Goal: Task Accomplishment & Management: Use online tool/utility

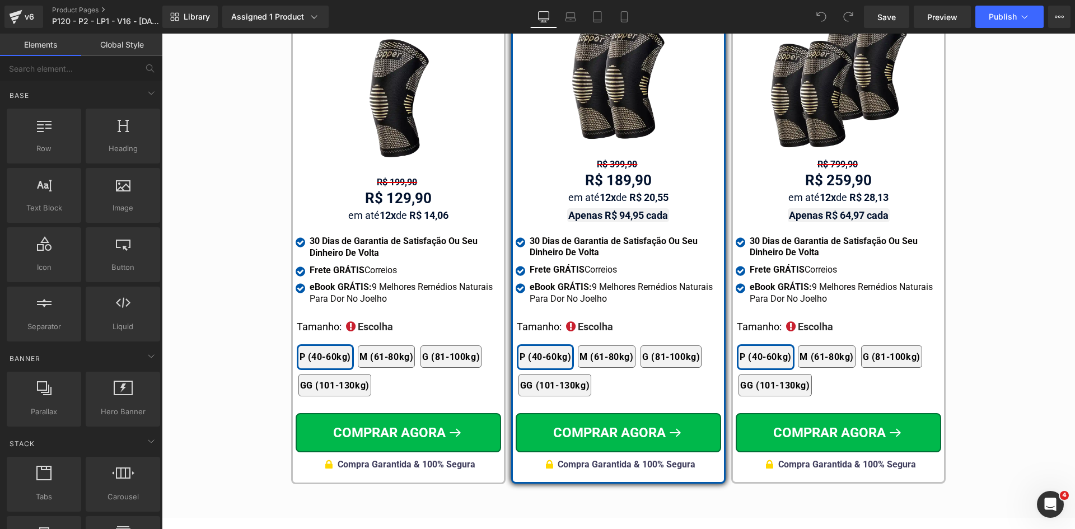
scroll to position [6560, 0]
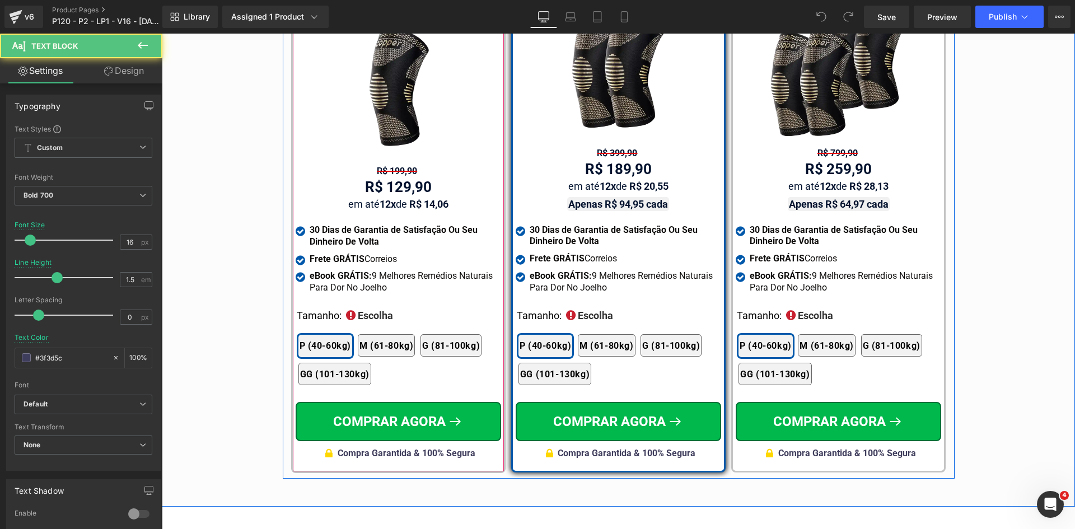
click at [456, 448] on span "Compra Garantida & 100% Segura" at bounding box center [407, 453] width 138 height 11
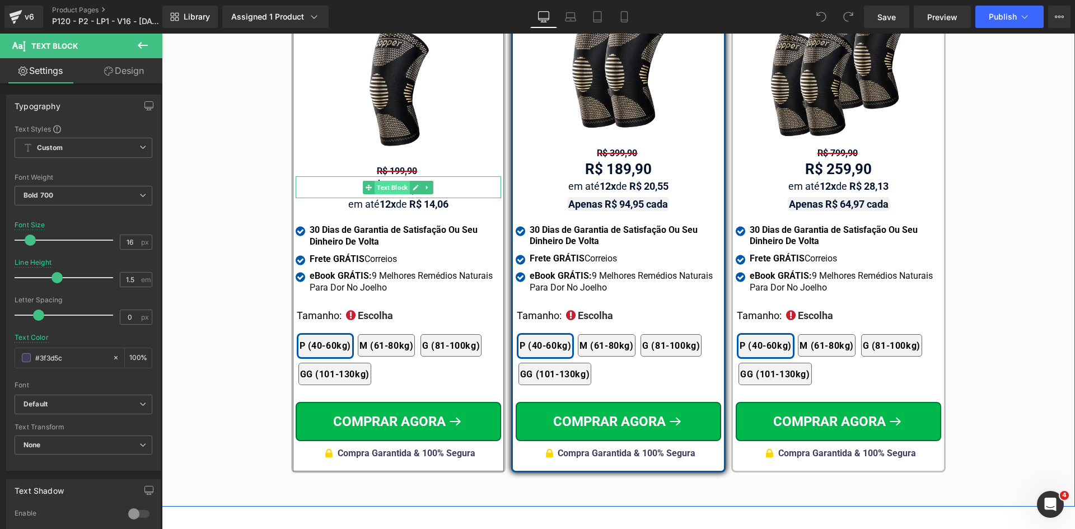
click at [395, 181] on span "Text Block" at bounding box center [391, 187] width 35 height 13
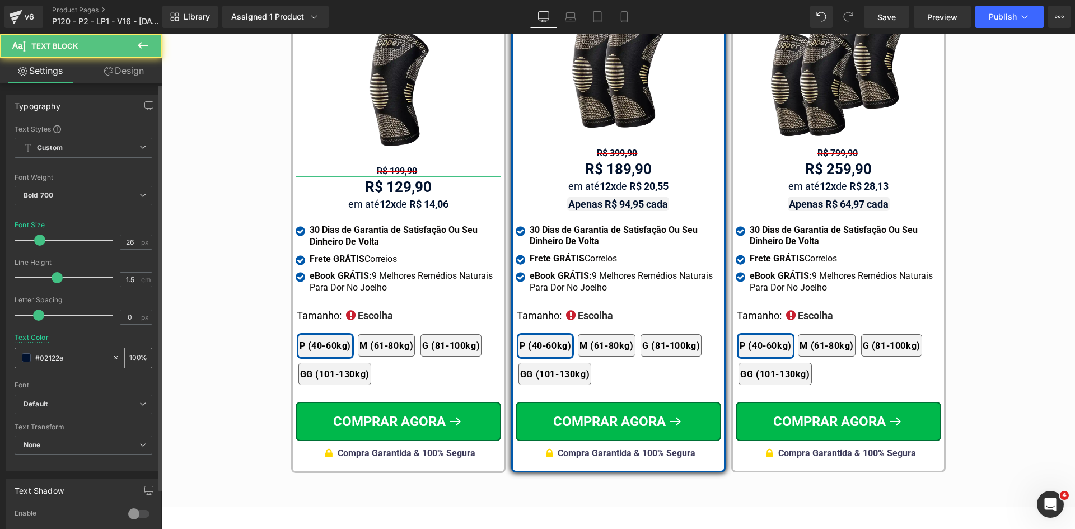
click at [79, 359] on input "#02122e" at bounding box center [71, 358] width 72 height 12
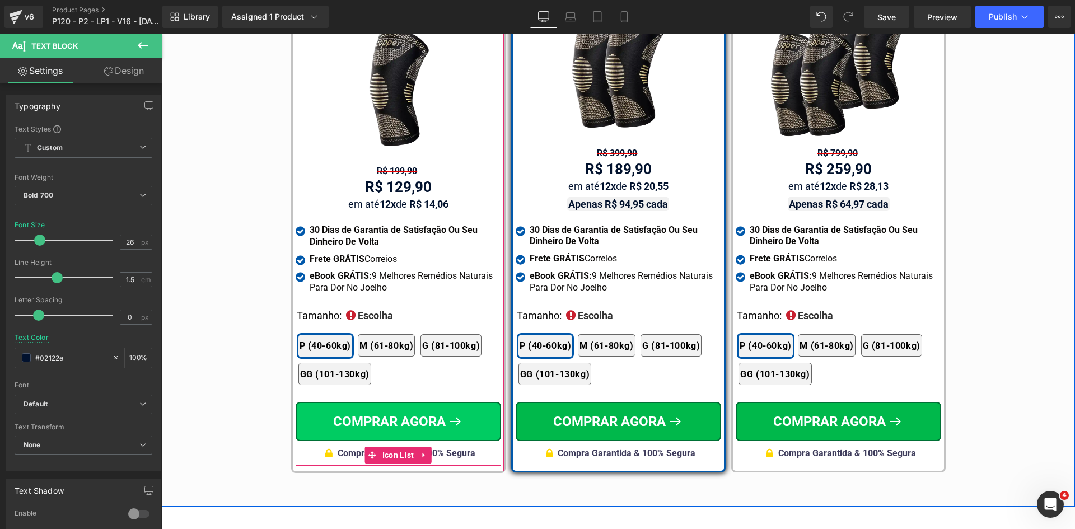
click at [162, 34] on div at bounding box center [162, 34] width 0 height 0
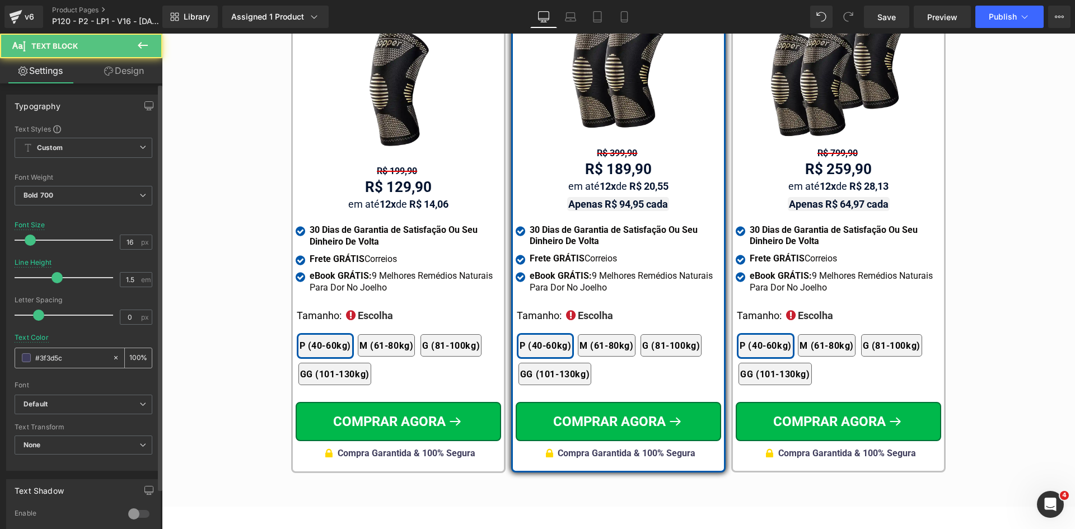
click at [50, 352] on input "#3f3d5c" at bounding box center [71, 358] width 72 height 12
paste input "02122e"
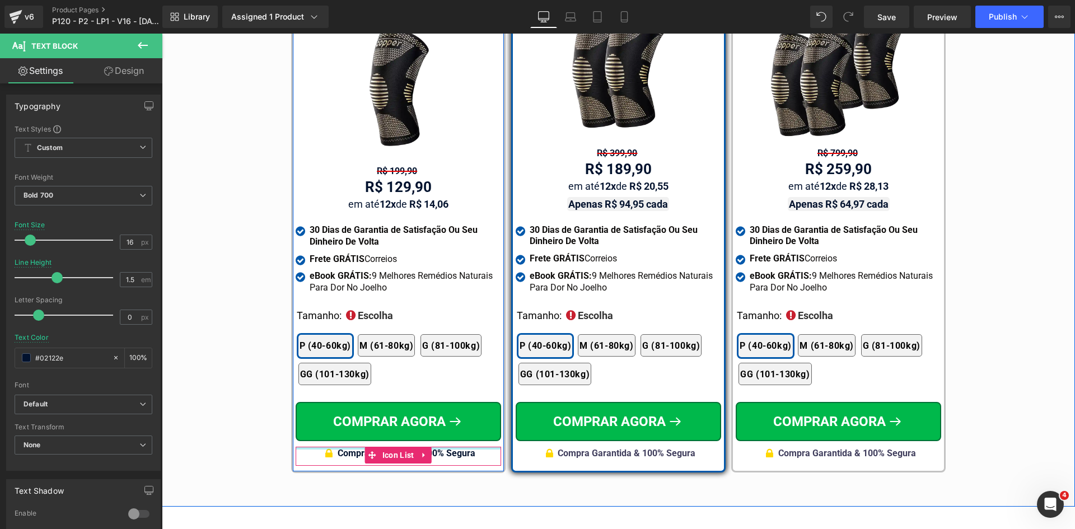
type input "#02122e"
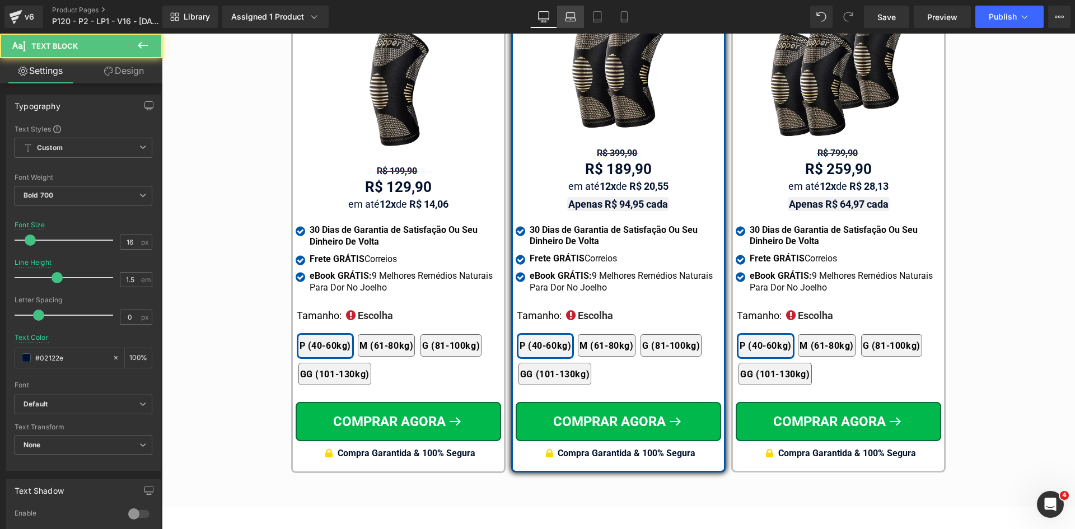
click at [574, 16] on icon at bounding box center [570, 16] width 11 height 11
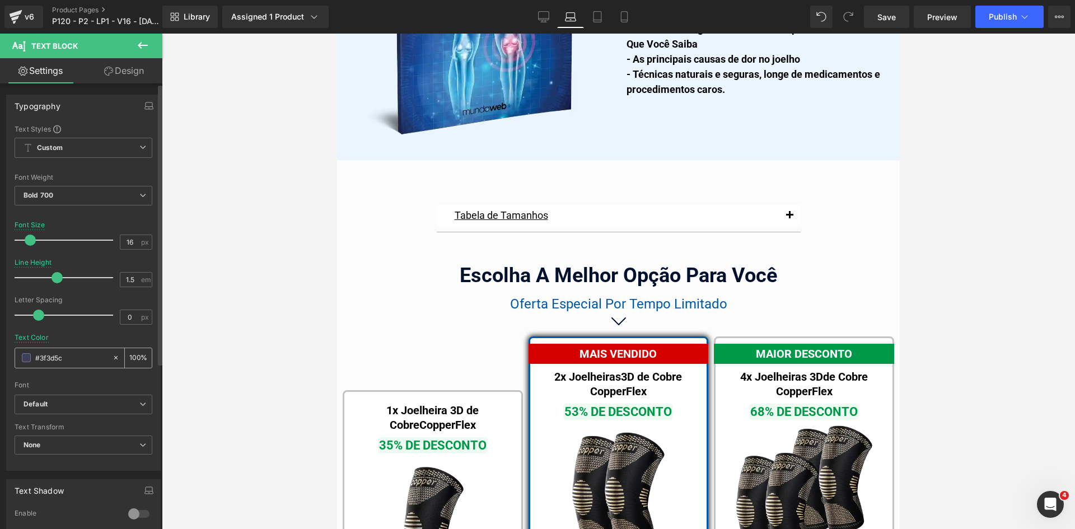
scroll to position [7210, 0]
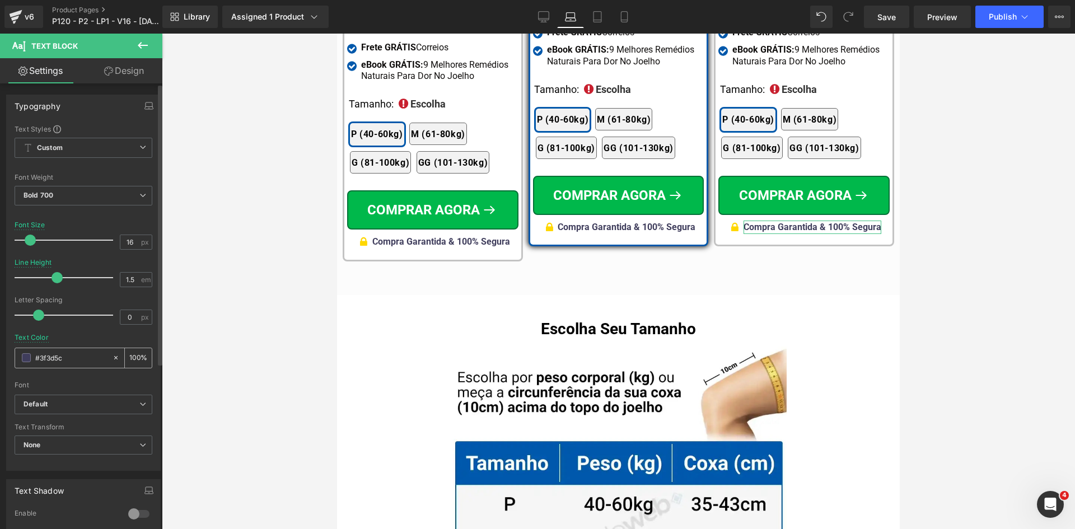
click at [73, 358] on input "#02122e" at bounding box center [71, 358] width 72 height 12
paste input "02122e"
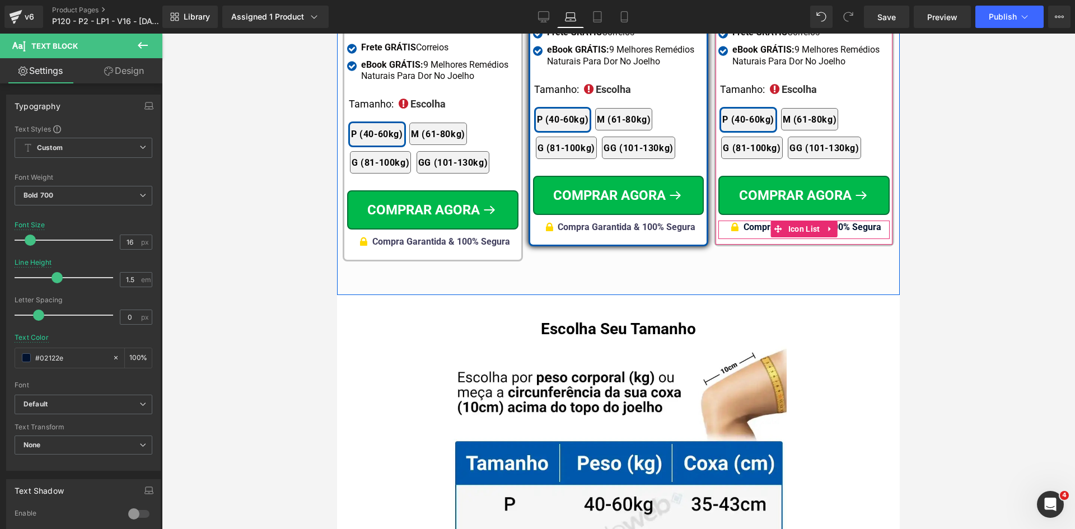
type input "#02122e"
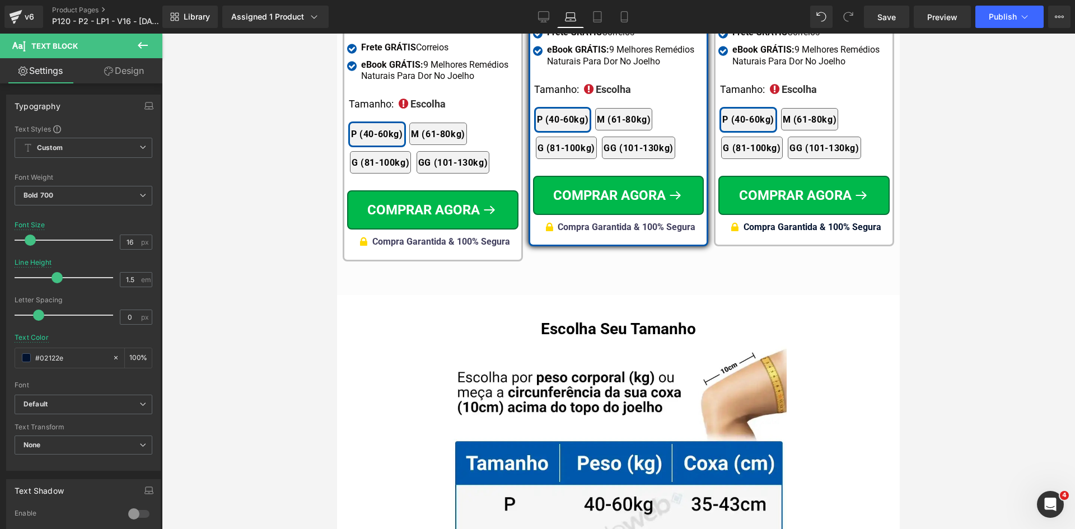
drag, startPoint x: 1068, startPoint y: 313, endPoint x: 694, endPoint y: 228, distance: 383.9
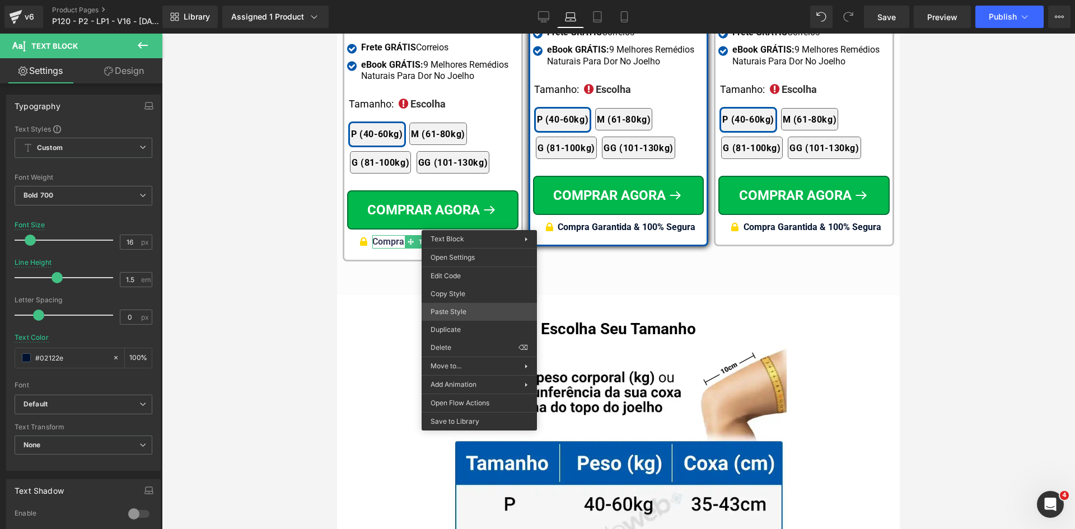
drag, startPoint x: 801, startPoint y: 342, endPoint x: 978, endPoint y: 40, distance: 350.0
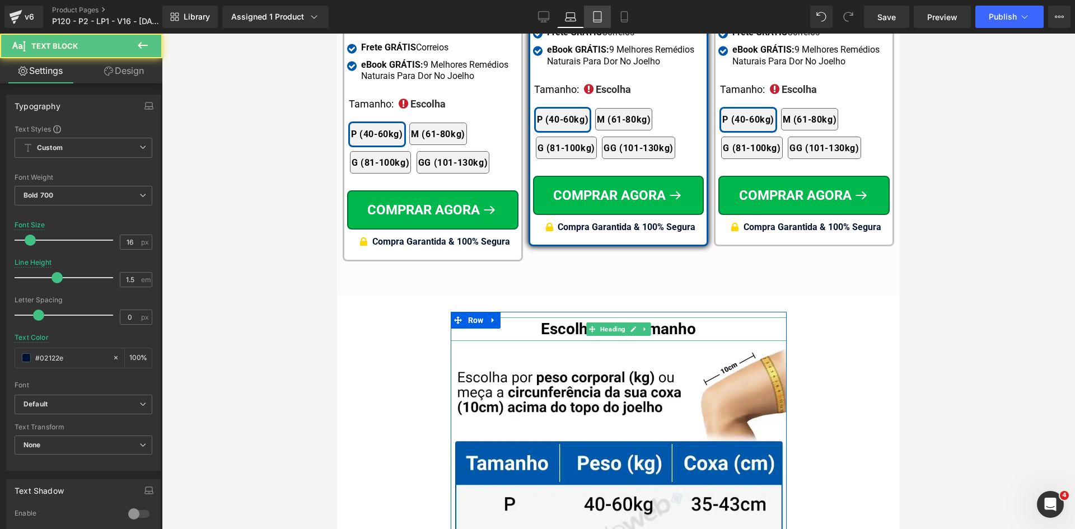
click at [591, 16] on link "Tablet" at bounding box center [597, 17] width 27 height 22
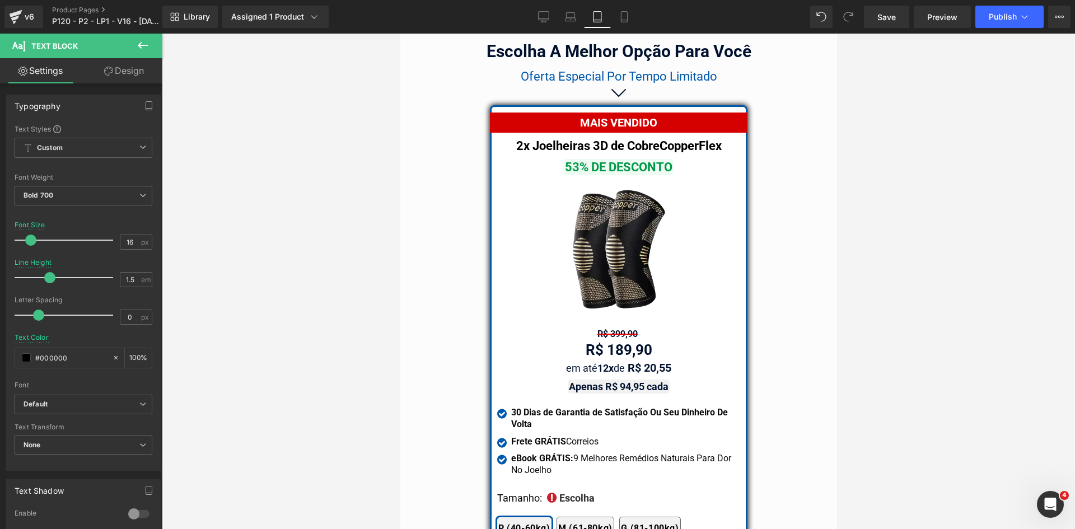
scroll to position [9739, 0]
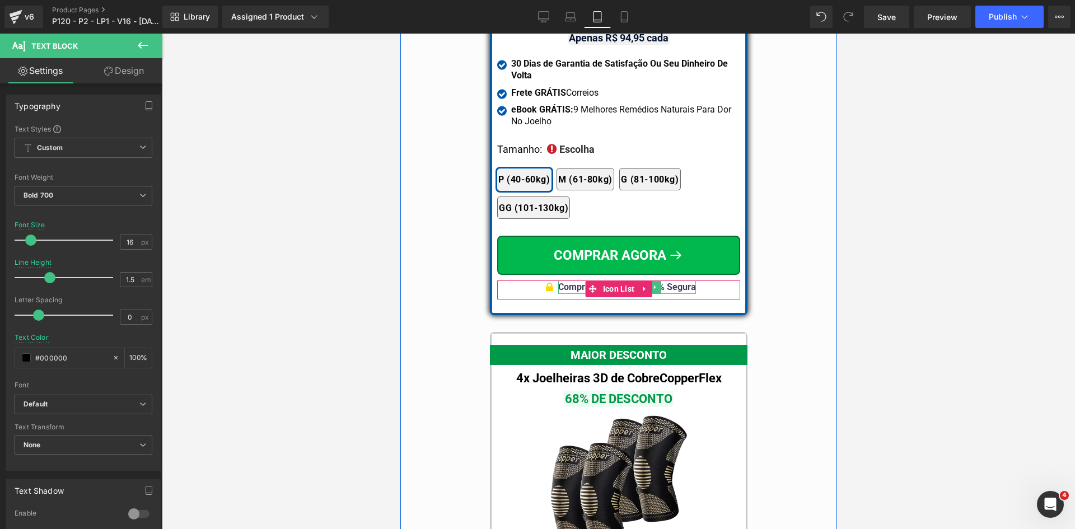
click at [668, 283] on b "Compra Garantida & 100% Segura" at bounding box center [627, 287] width 138 height 11
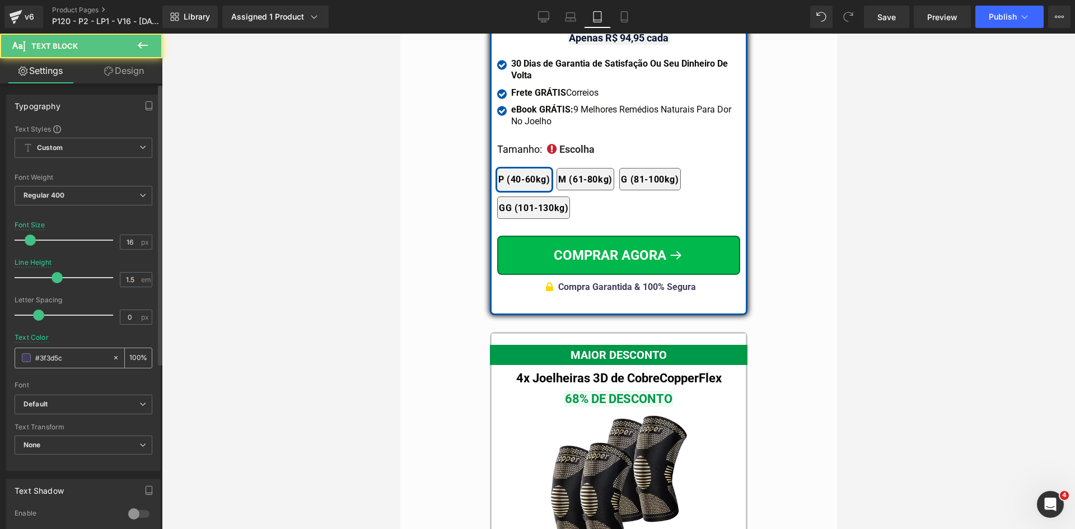
click at [68, 354] on input "#3f3d5c" at bounding box center [71, 358] width 72 height 12
paste input "02122e"
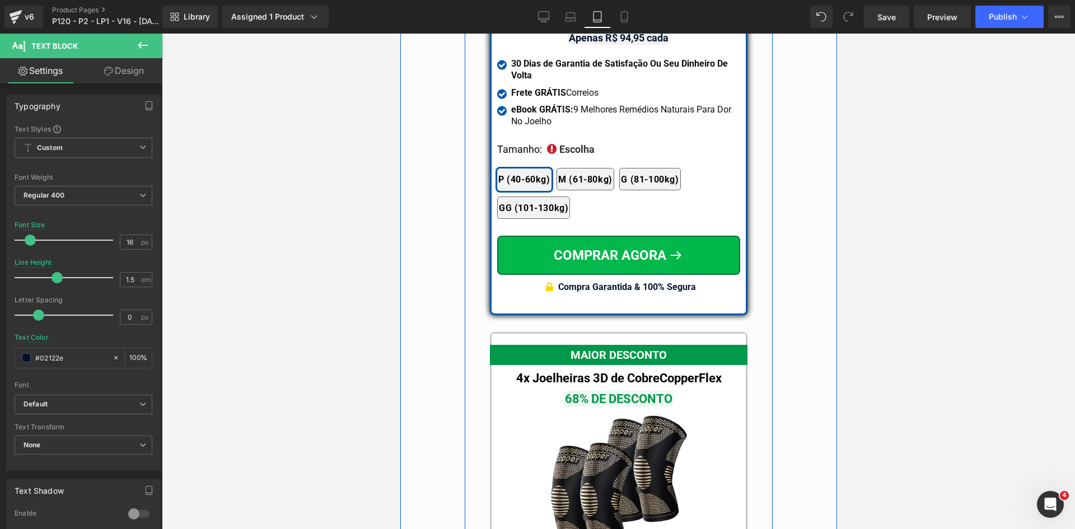
type input "#02122e"
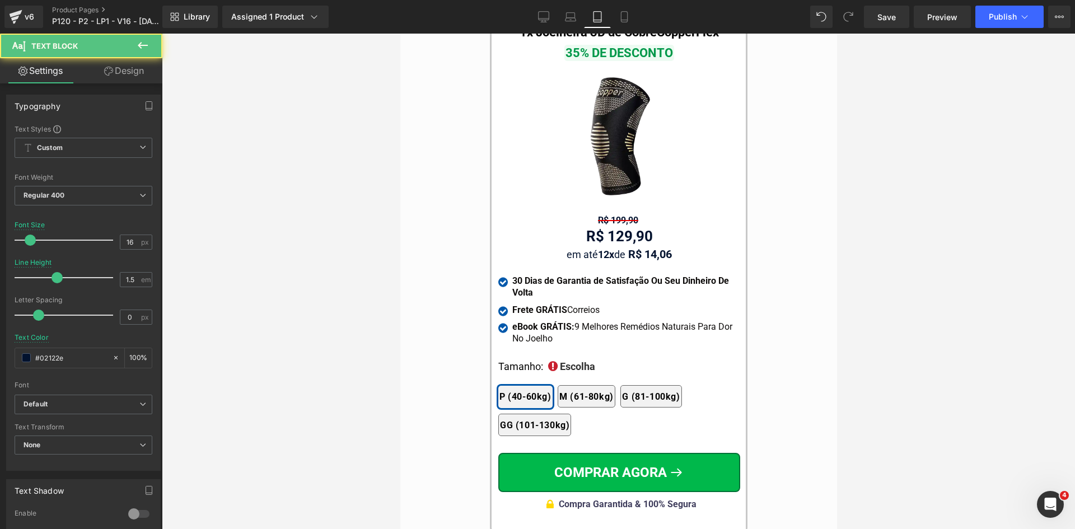
scroll to position [10635, 0]
click at [625, 19] on icon at bounding box center [624, 16] width 11 height 11
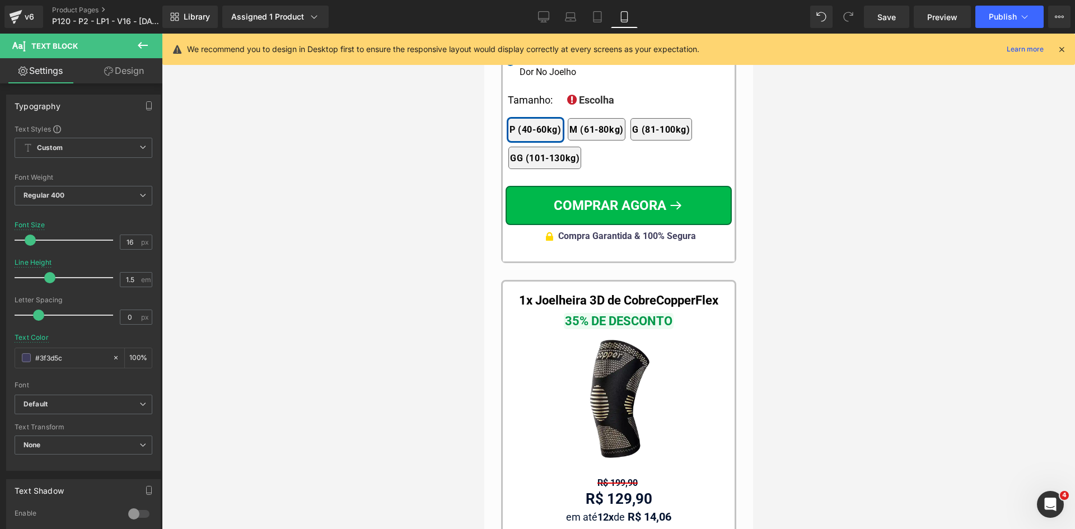
scroll to position [10898, 0]
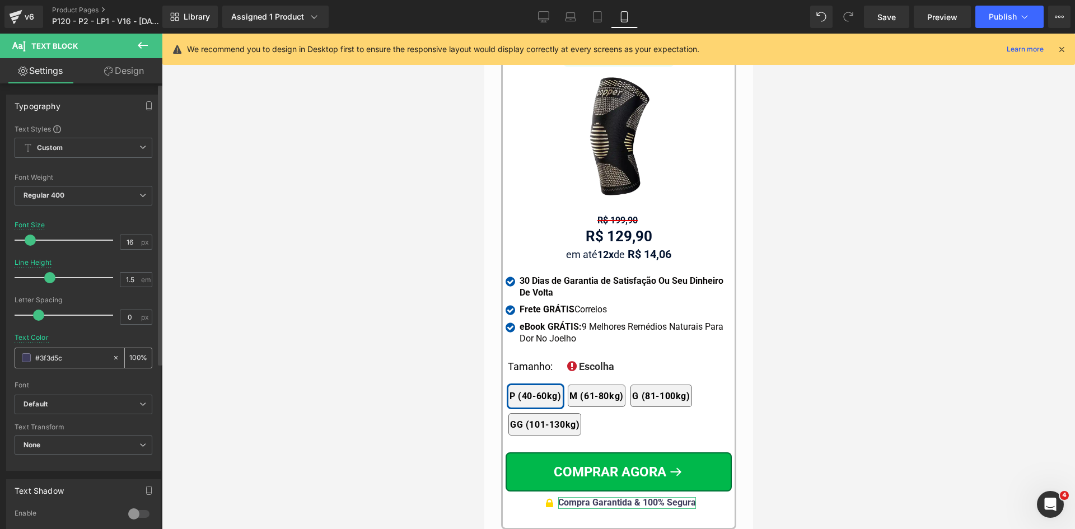
click at [80, 356] on input "#02122e" at bounding box center [71, 358] width 72 height 12
paste input "02122e"
type input "#02122e"
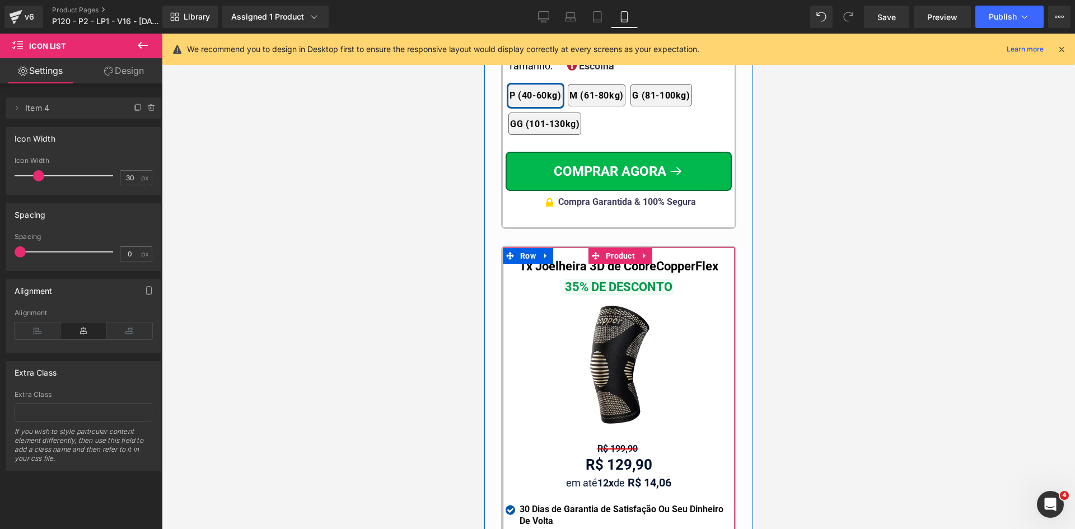
scroll to position [10506, 0]
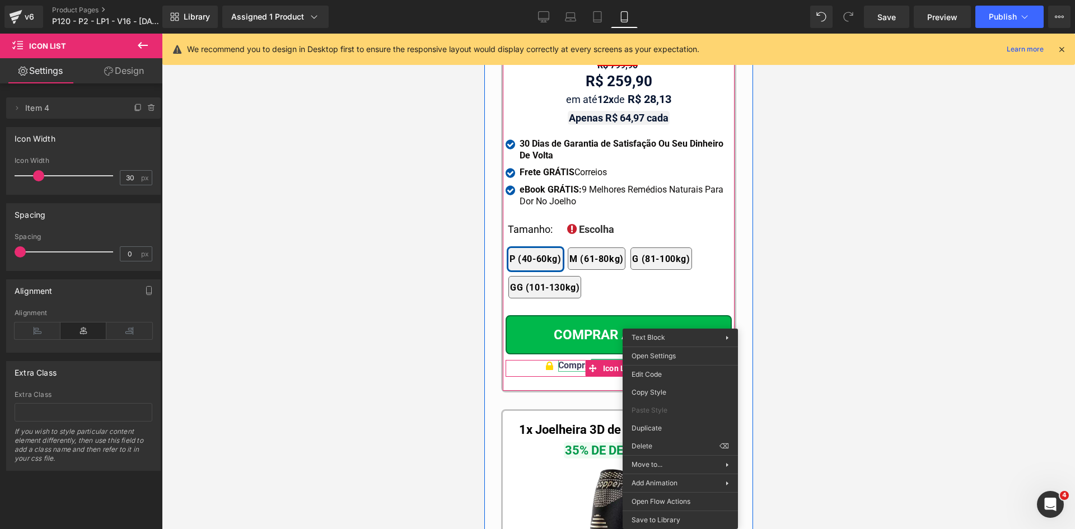
click at [572, 360] on span "Compra Garantida & 100% Segura" at bounding box center [627, 365] width 138 height 11
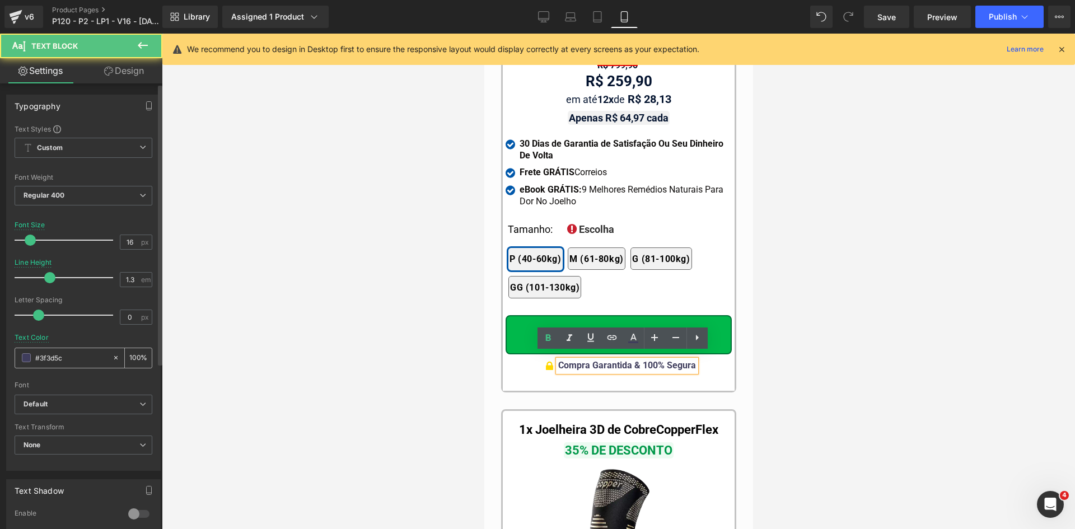
click at [86, 357] on input "#3f3d5c" at bounding box center [71, 358] width 72 height 12
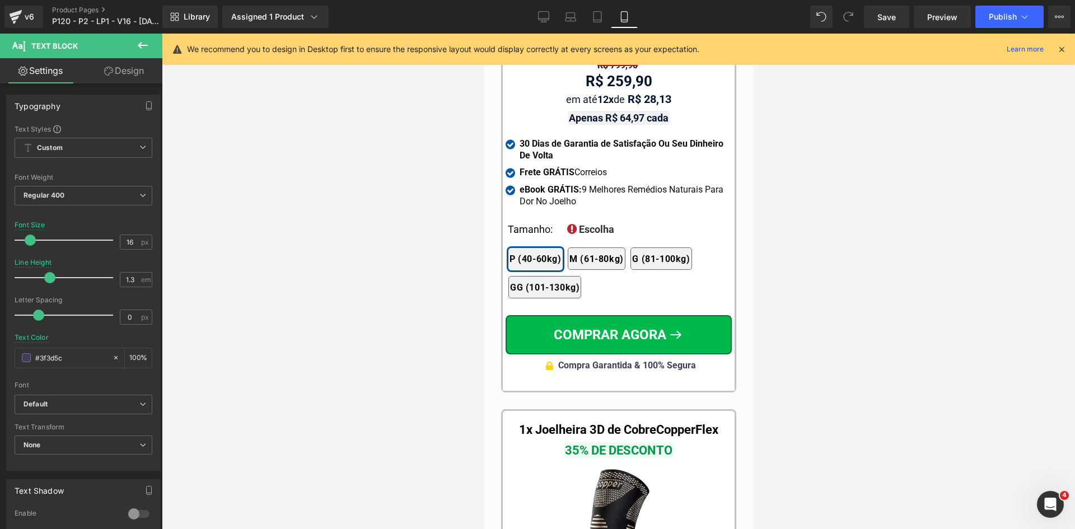
paste input "02122e"
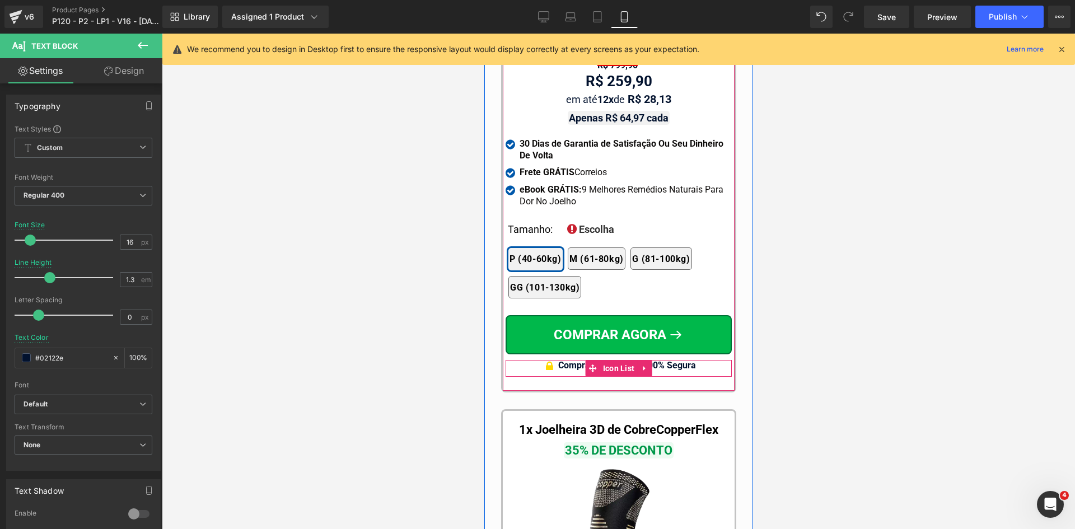
type input "#02122e"
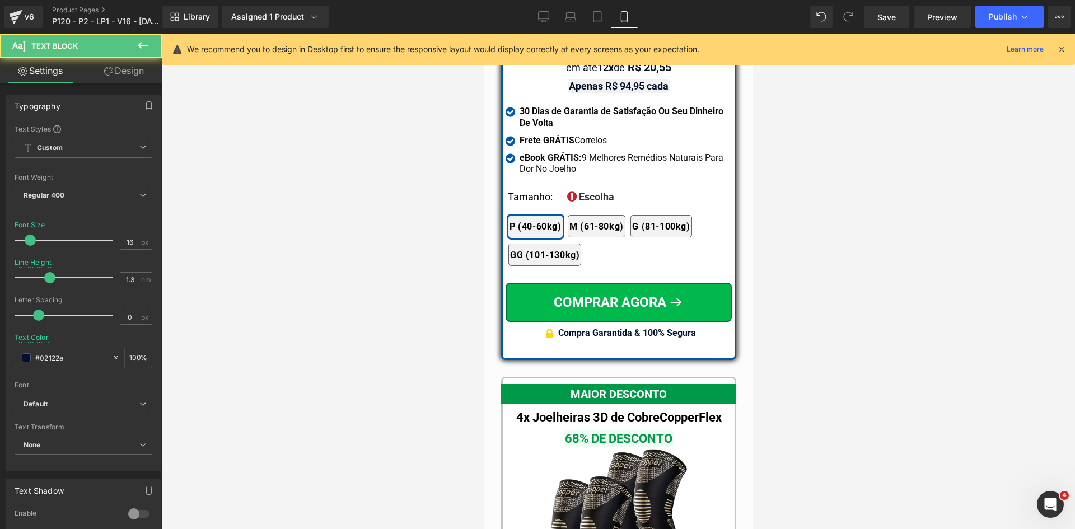
scroll to position [9946, 0]
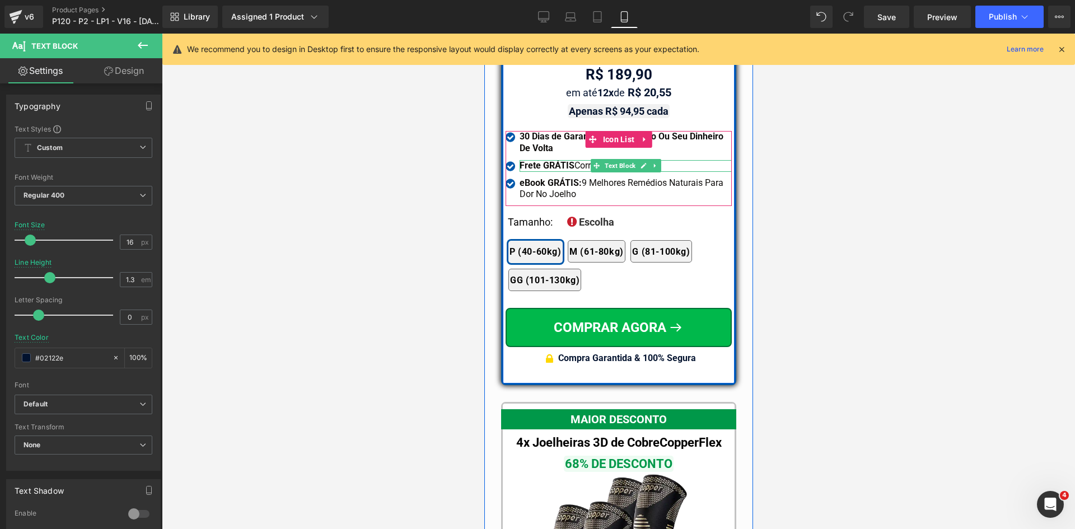
click at [531, 160] on strong "Frete GRÁTIS" at bounding box center [546, 165] width 55 height 11
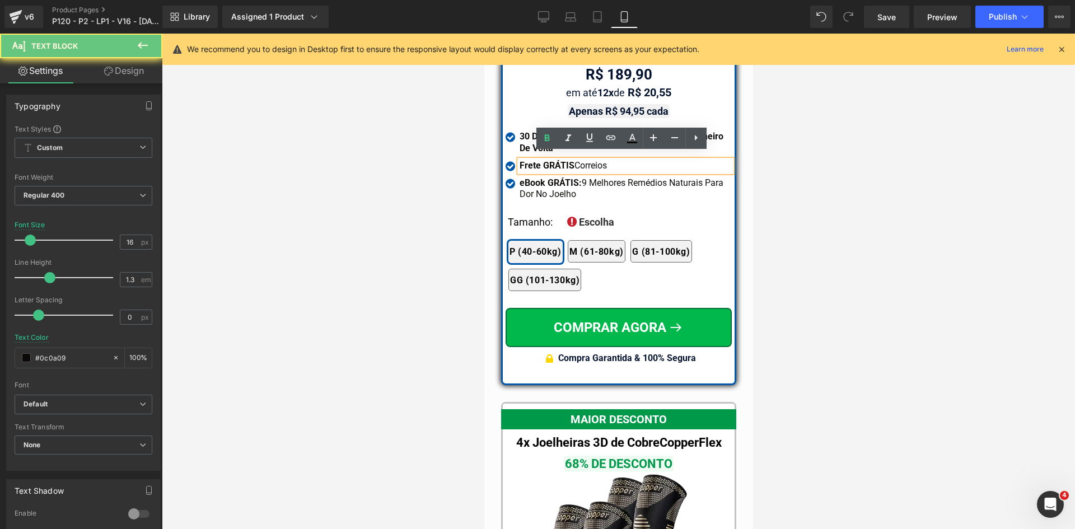
click at [531, 160] on strong "Frete GRÁTIS" at bounding box center [546, 165] width 55 height 11
paste div
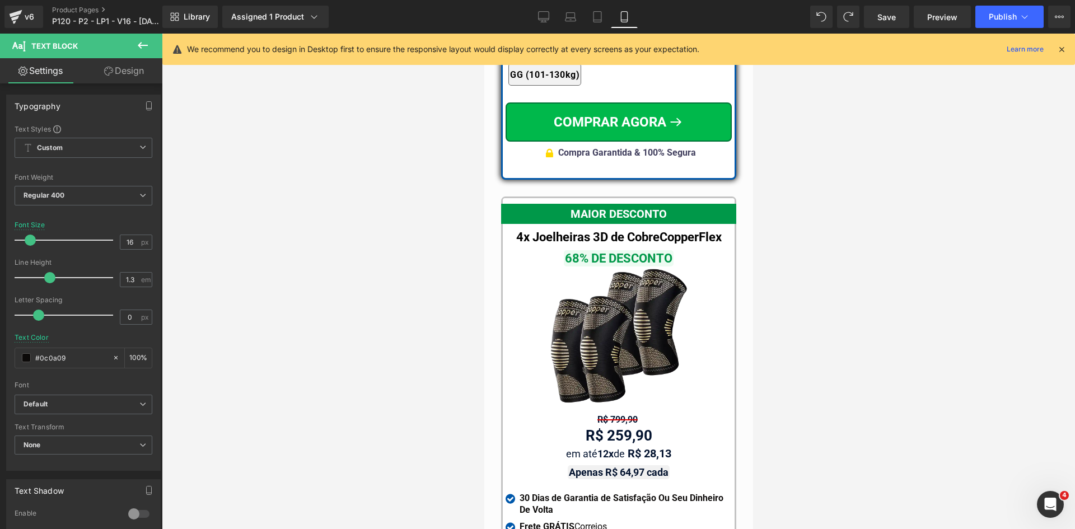
scroll to position [10338, 0]
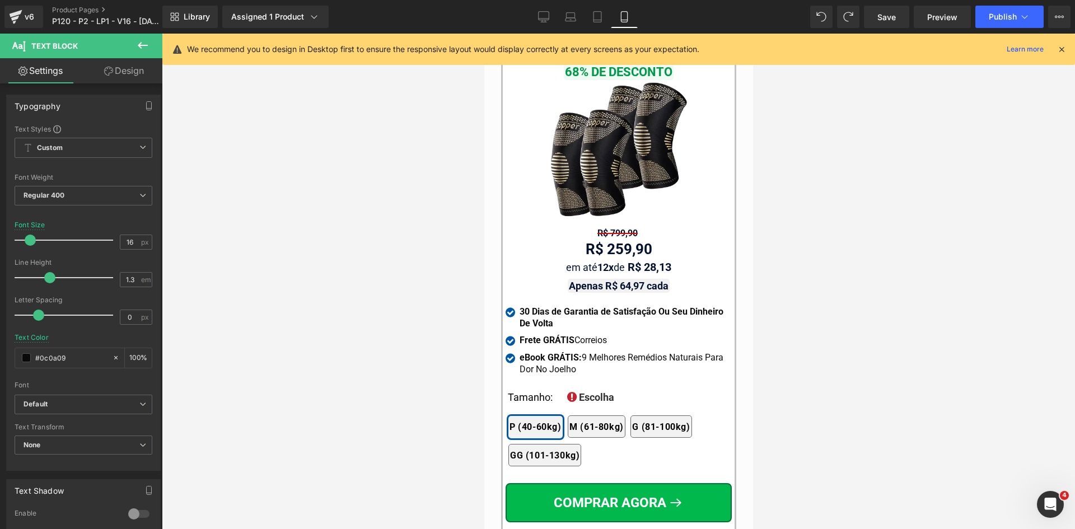
click at [545, 335] on strong "Frete GRÁTIS" at bounding box center [546, 340] width 55 height 11
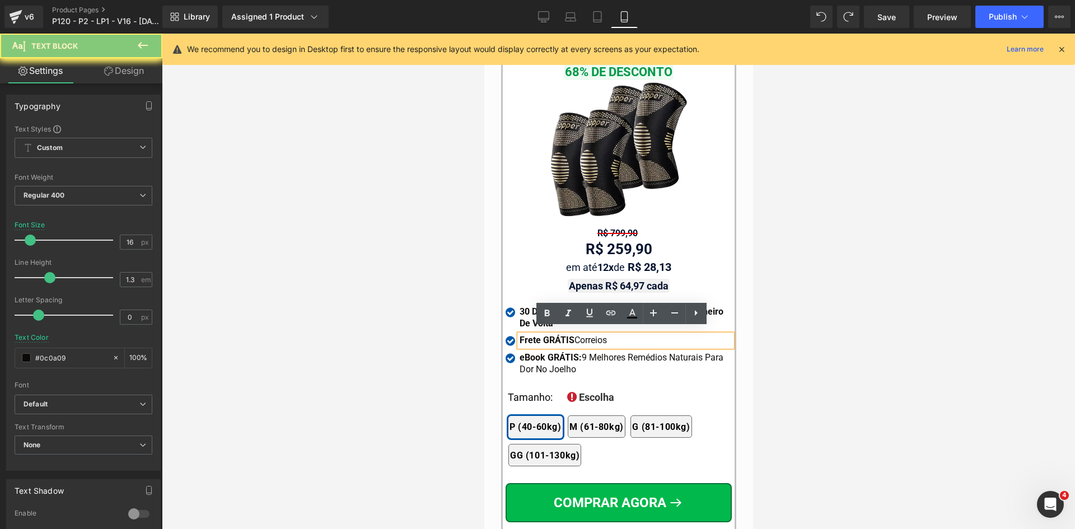
click at [545, 335] on strong "Frete GRÁTIS" at bounding box center [546, 340] width 55 height 11
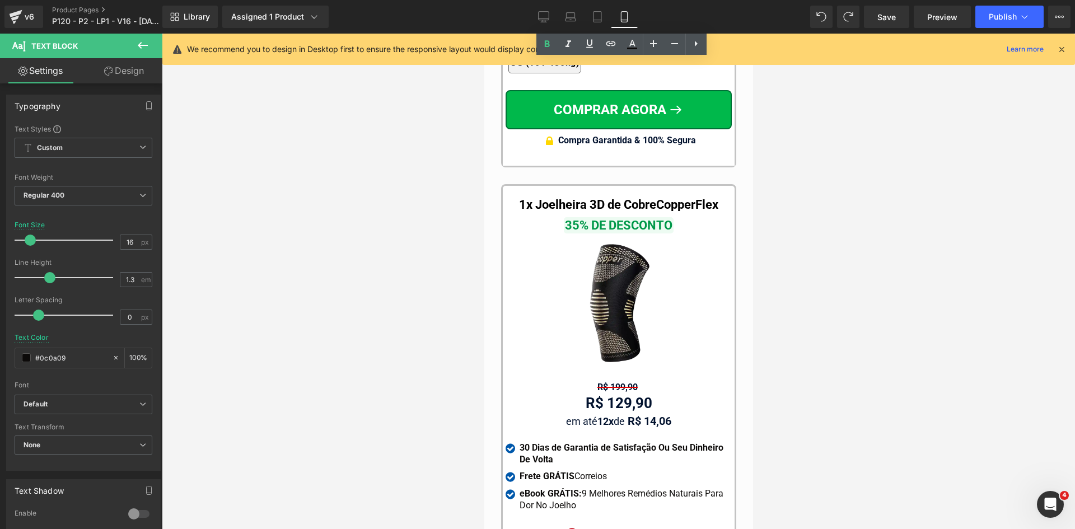
scroll to position [10786, 0]
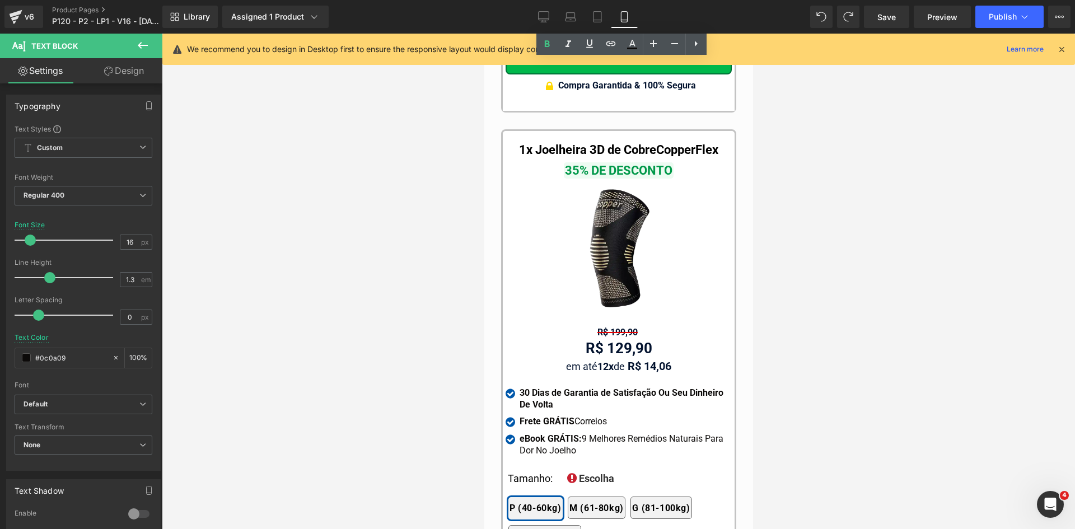
click at [560, 416] on div "Frete GRÁTIS Correios Text Block" at bounding box center [625, 422] width 212 height 12
click at [560, 416] on strong "Frete GRÁTIS" at bounding box center [546, 421] width 55 height 11
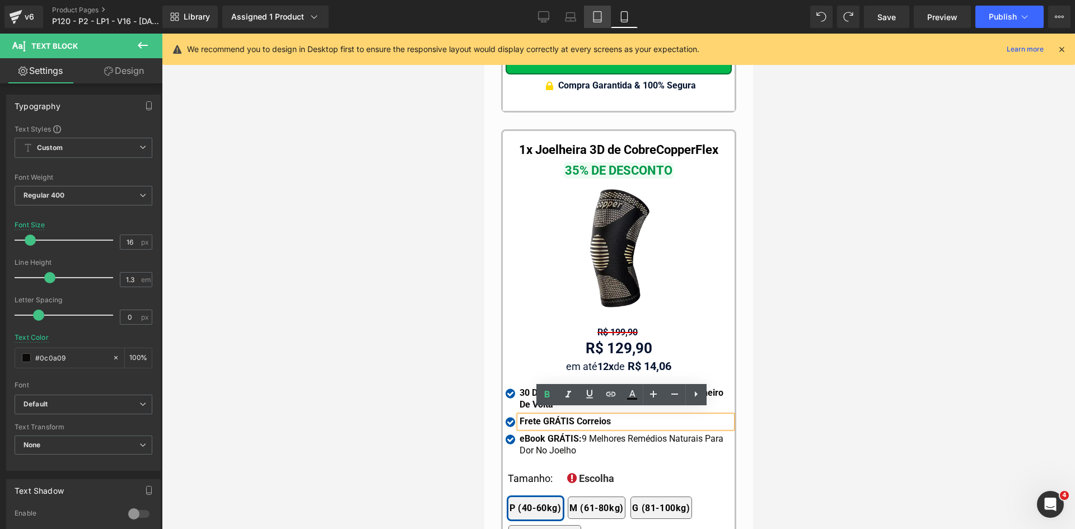
click at [601, 19] on icon at bounding box center [597, 16] width 11 height 11
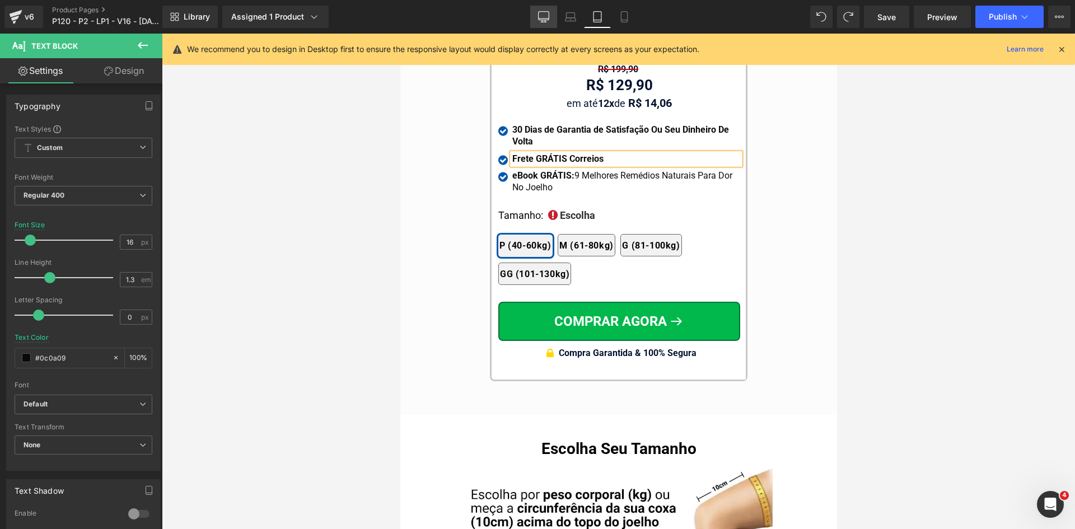
click at [544, 20] on icon at bounding box center [543, 16] width 11 height 8
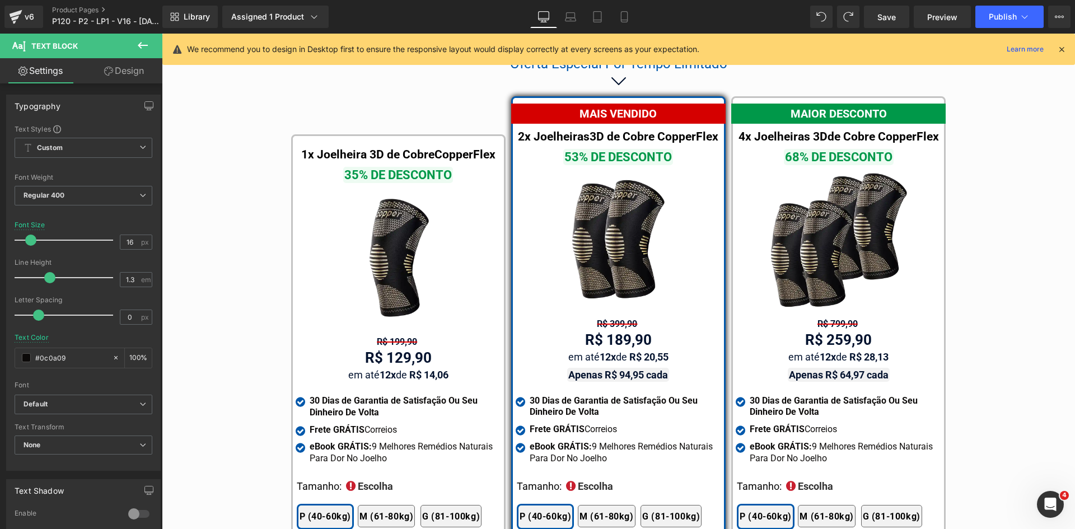
scroll to position [6407, 0]
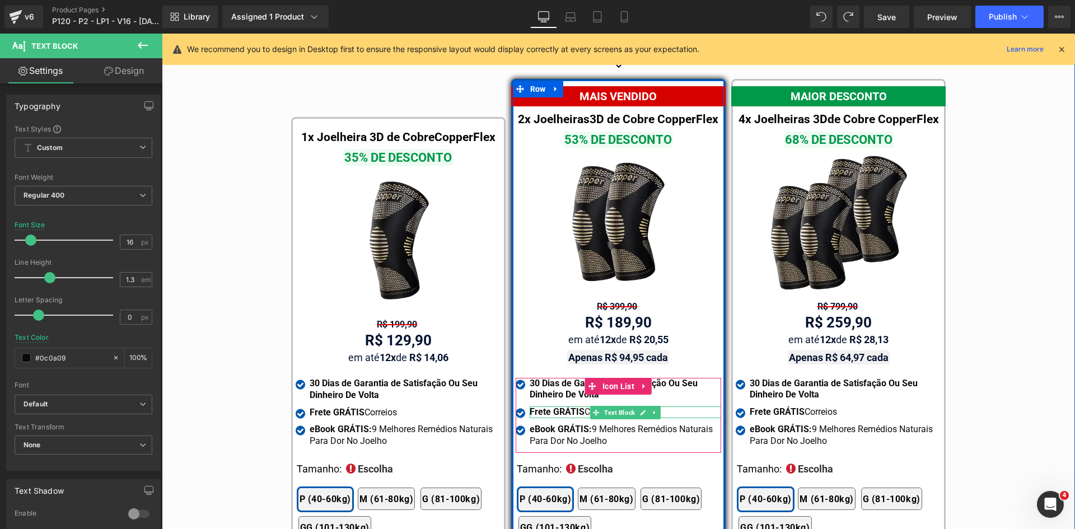
click at [657, 406] on div "Frete GRÁTIS Correios" at bounding box center [625, 412] width 191 height 12
click at [658, 406] on div "Frete GRÁTIS Correios" at bounding box center [625, 412] width 191 height 12
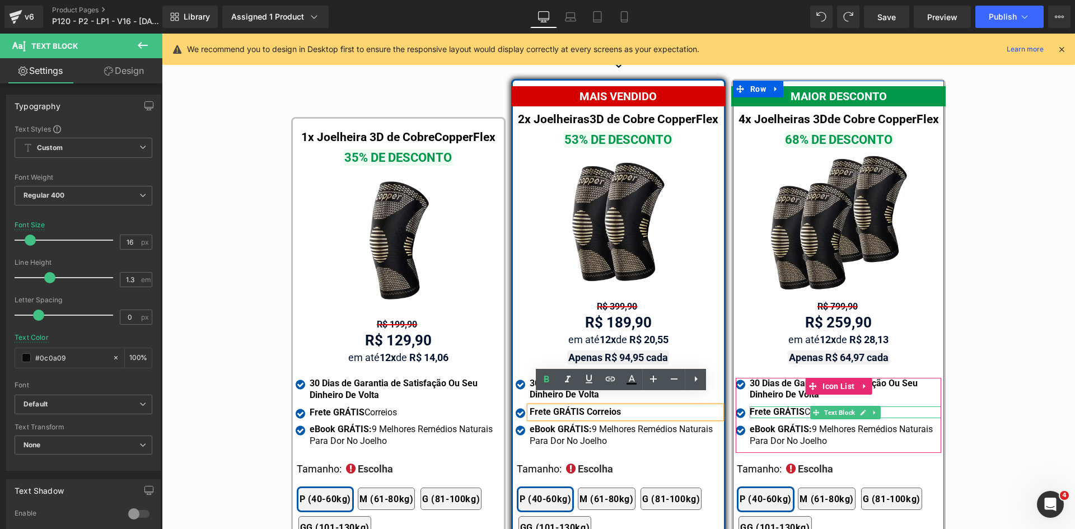
click at [766, 406] on strong "Frete GRÁTIS" at bounding box center [777, 411] width 55 height 11
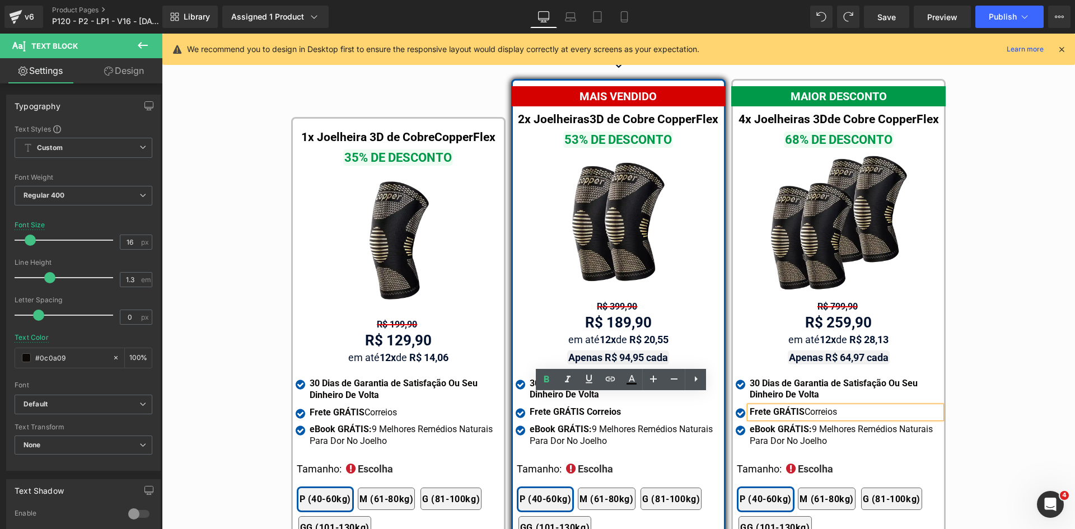
click at [766, 406] on strong "Frete GRÁTIS" at bounding box center [777, 411] width 55 height 11
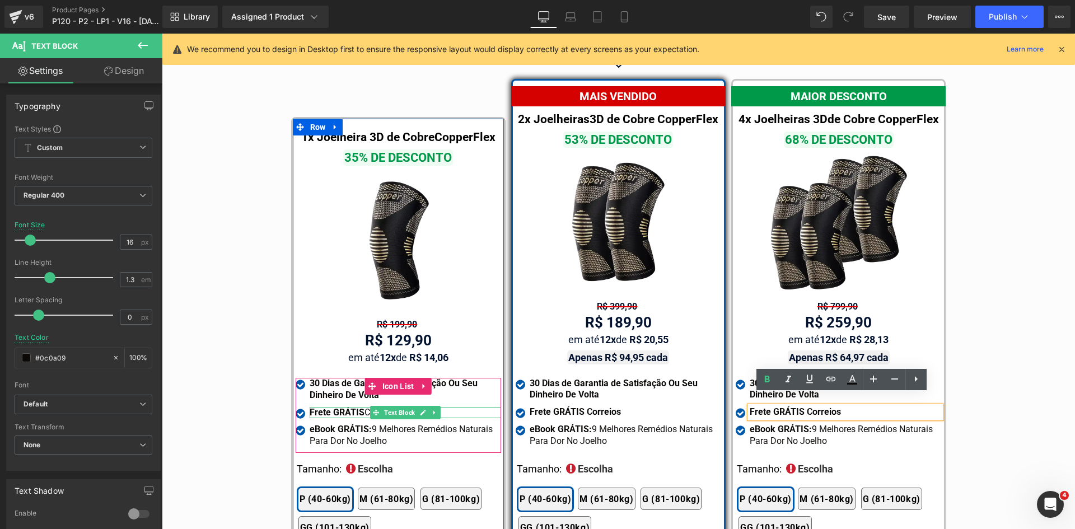
click at [471, 407] on div "Frete GRÁTIS Correios" at bounding box center [405, 413] width 191 height 12
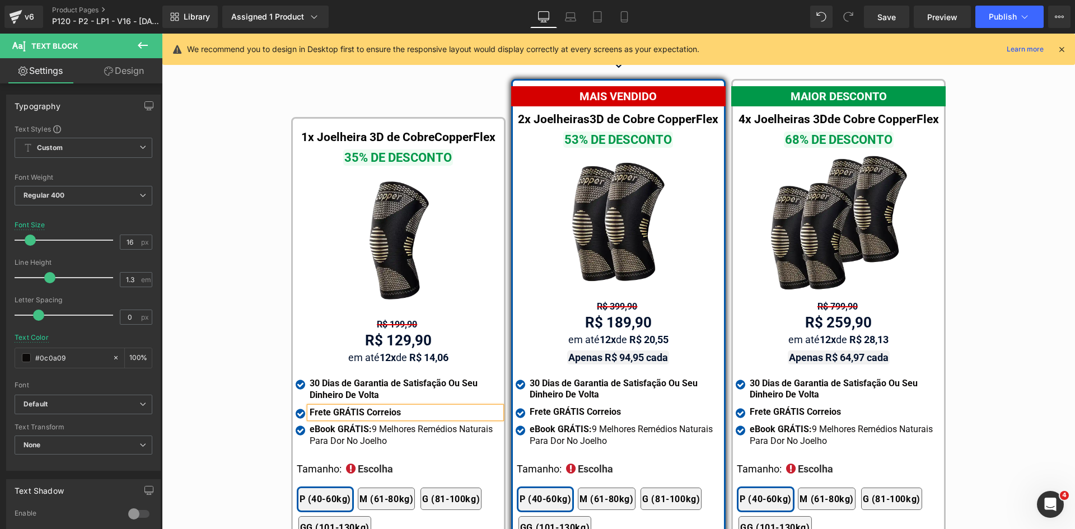
drag, startPoint x: 630, startPoint y: 17, endPoint x: 1059, endPoint y: 45, distance: 429.1
click at [630, 17] on link "Mobile" at bounding box center [624, 17] width 27 height 22
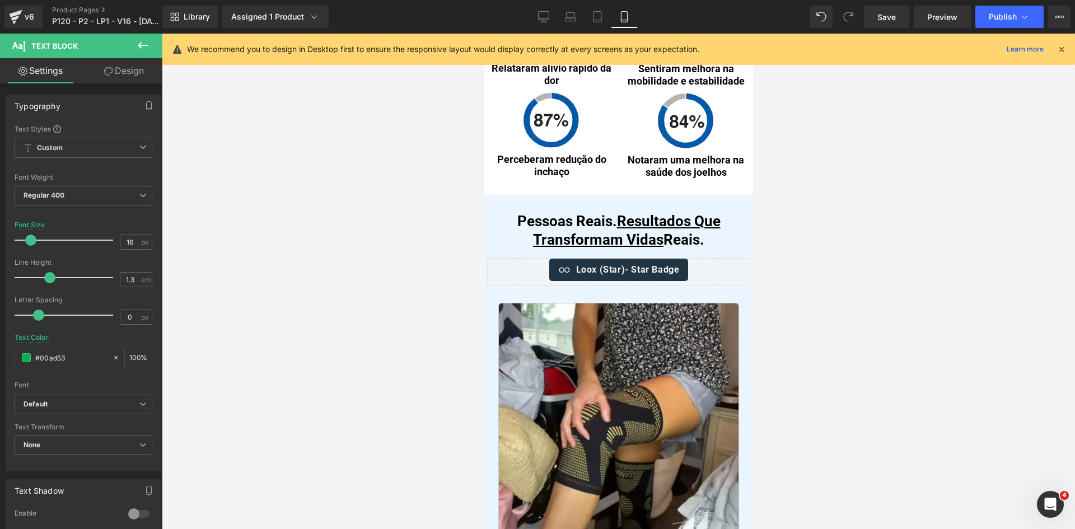
click at [1061, 45] on icon at bounding box center [1061, 49] width 10 height 10
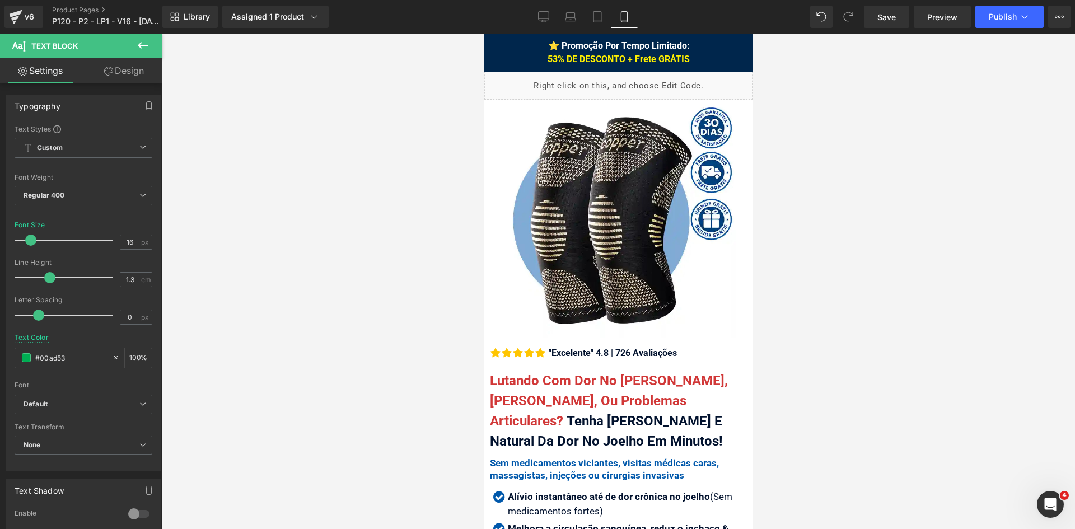
drag, startPoint x: 550, startPoint y: 19, endPoint x: 536, endPoint y: 1, distance: 23.2
click at [550, 18] on link "Desktop" at bounding box center [543, 17] width 27 height 22
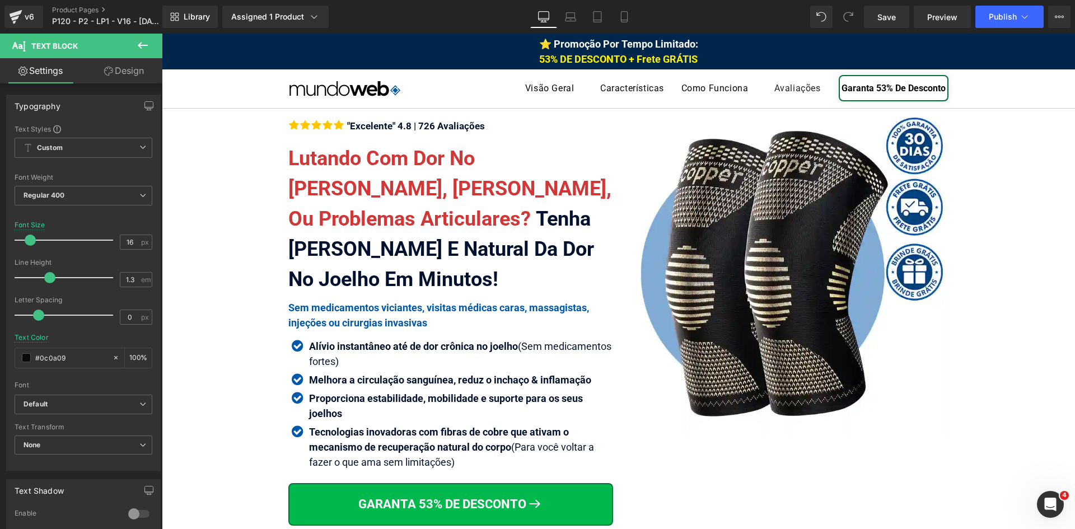
scroll to position [280, 0]
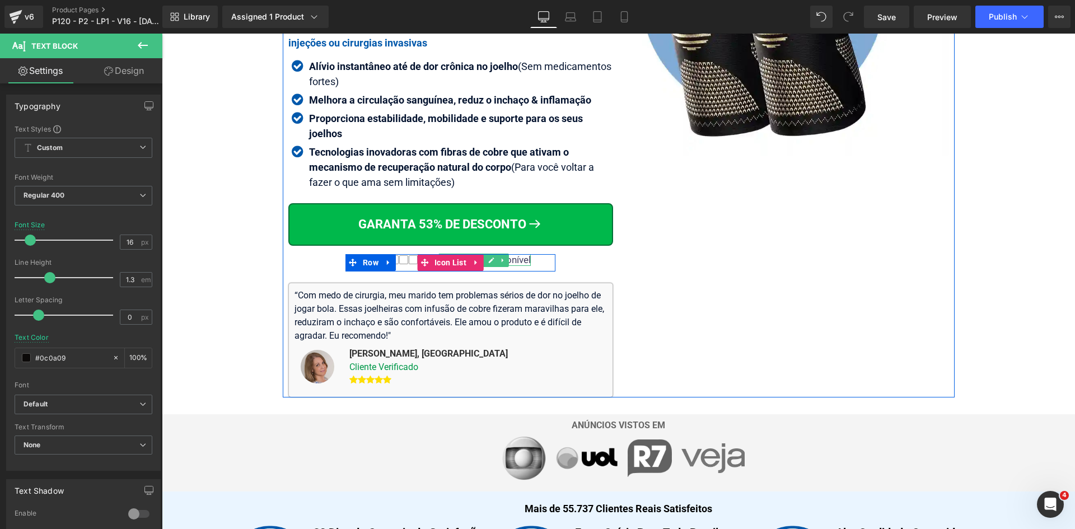
click at [506, 259] on div "Pouco estoque disponível" at bounding box center [474, 259] width 113 height 11
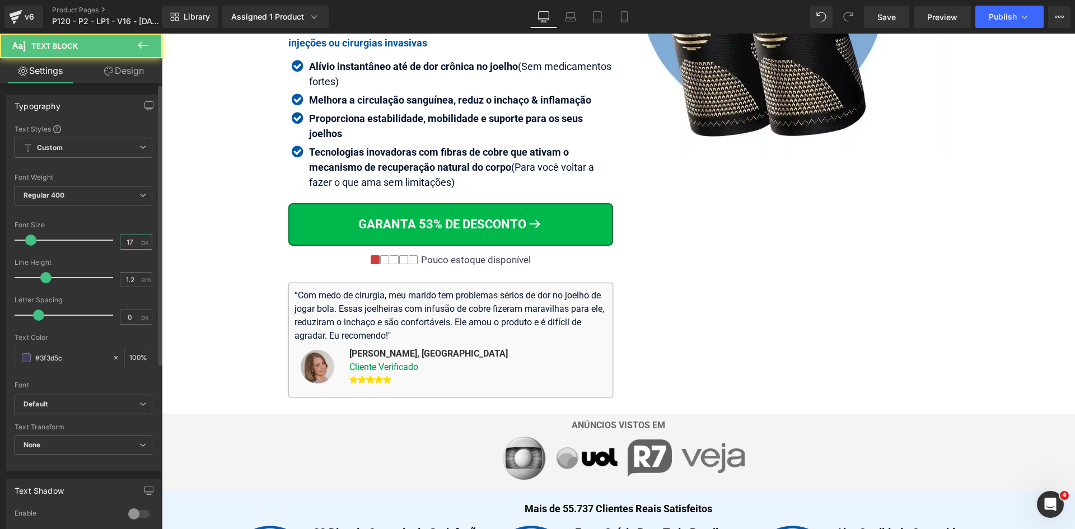
click at [125, 241] on input "17" at bounding box center [130, 242] width 20 height 14
type input "18"
click at [576, 16] on icon at bounding box center [570, 16] width 11 height 11
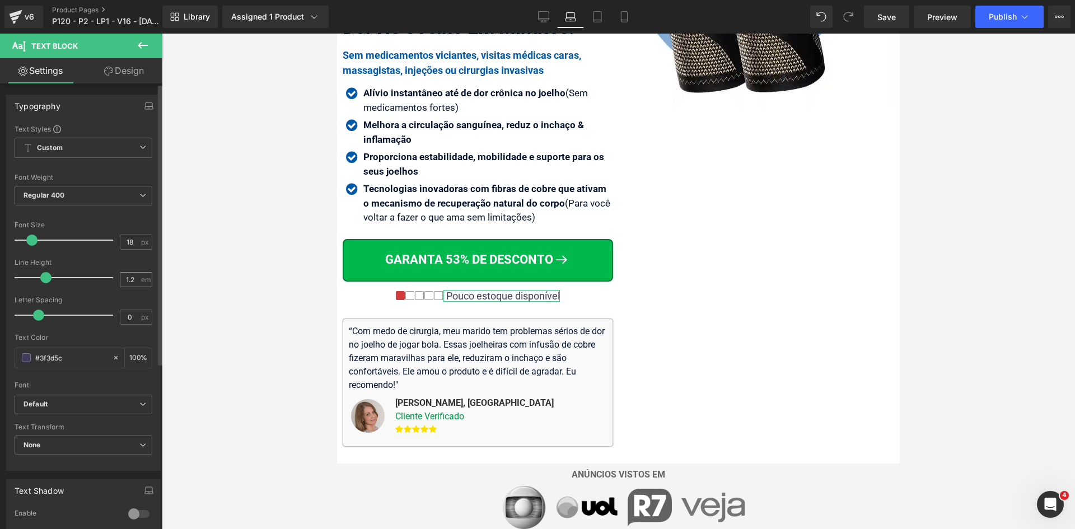
scroll to position [287, 0]
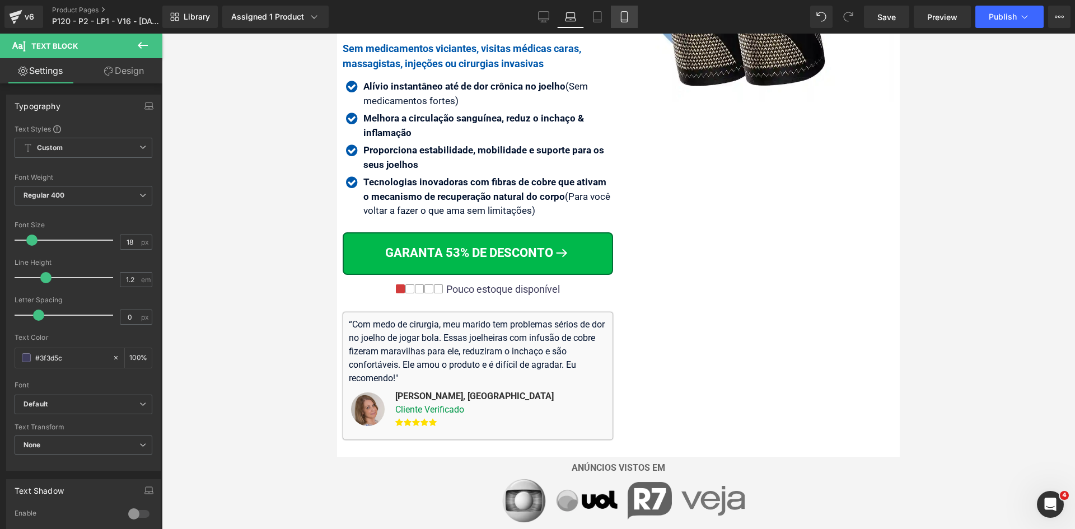
click at [629, 16] on icon at bounding box center [624, 16] width 11 height 11
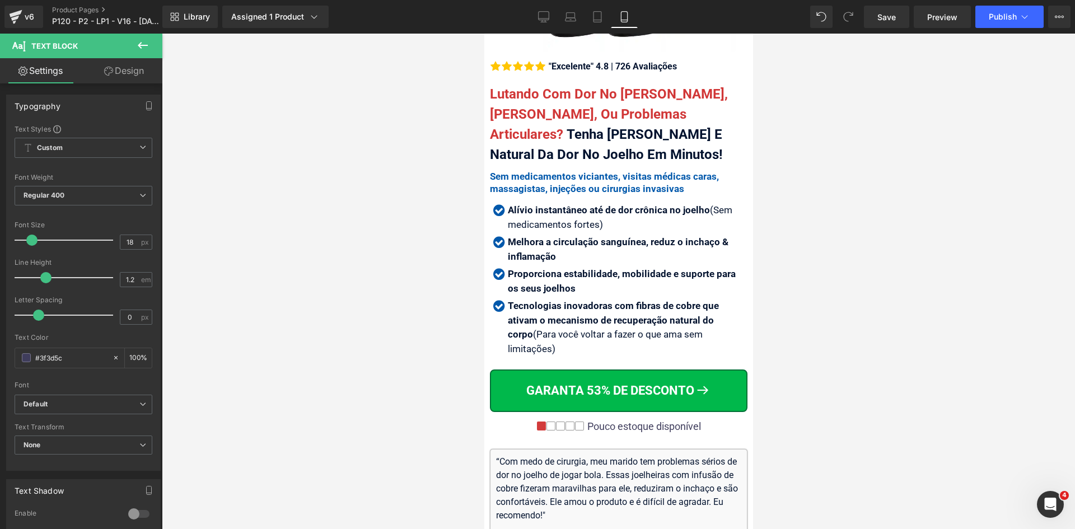
scroll to position [430, 0]
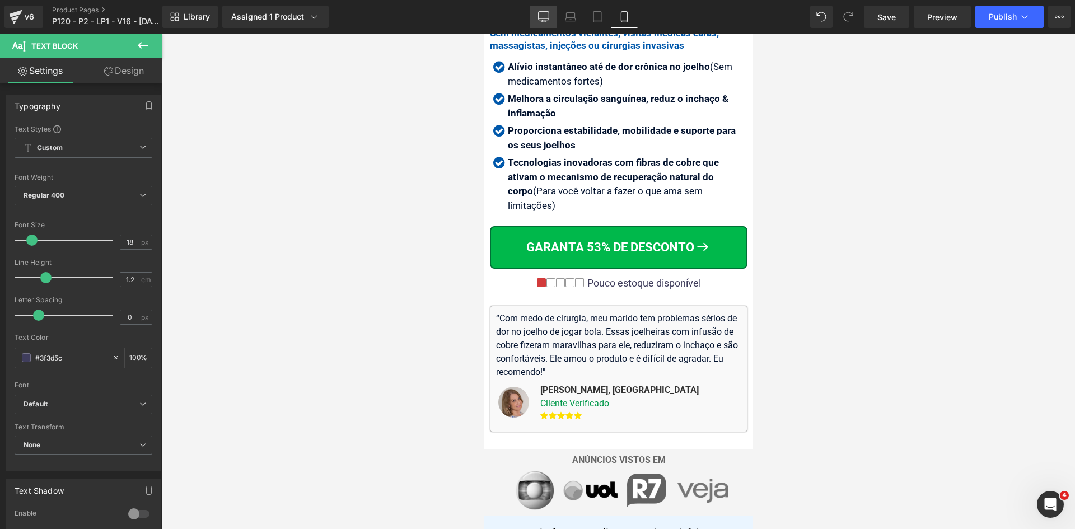
click at [550, 16] on link "Desktop" at bounding box center [543, 17] width 27 height 22
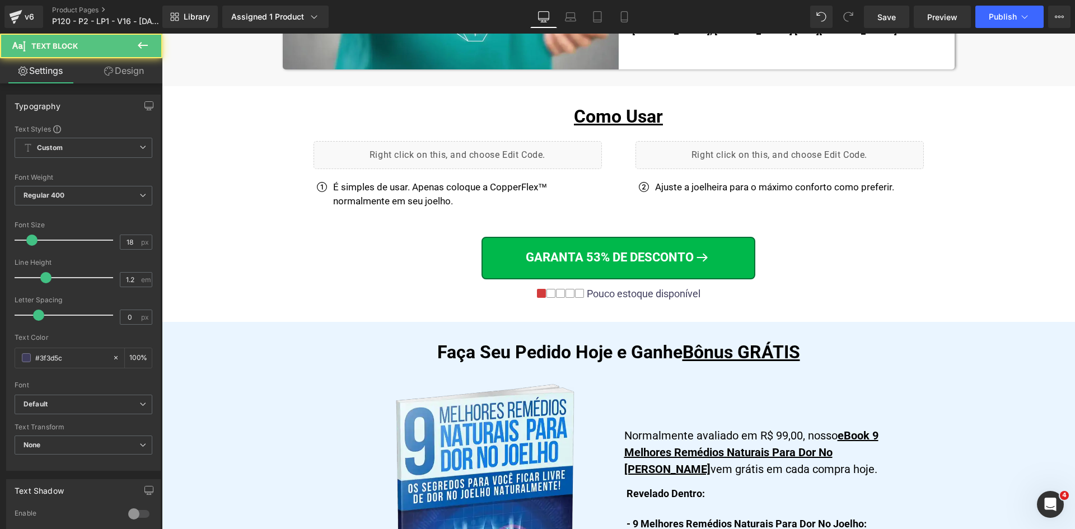
scroll to position [7398, 0]
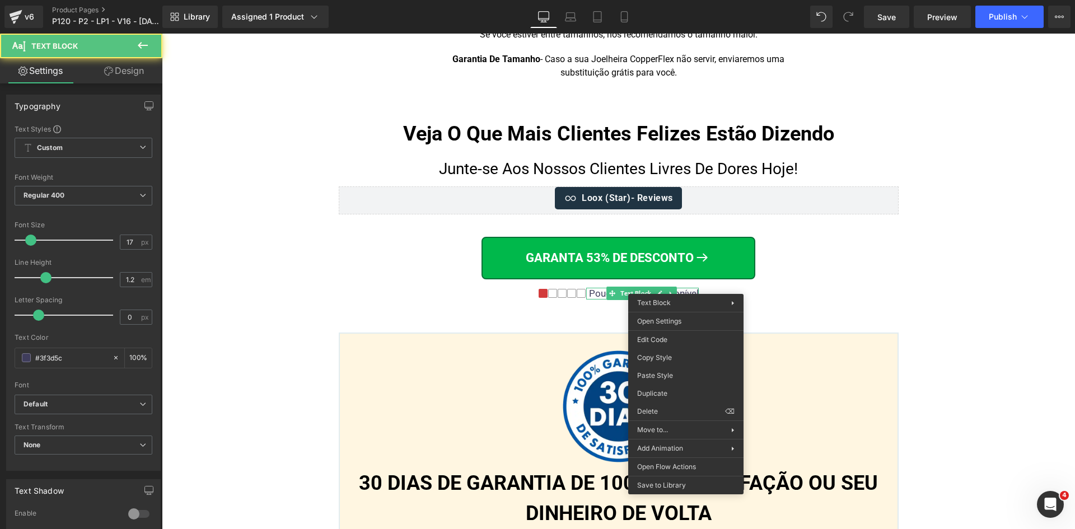
drag, startPoint x: 832, startPoint y: 404, endPoint x: 681, endPoint y: 352, distance: 160.0
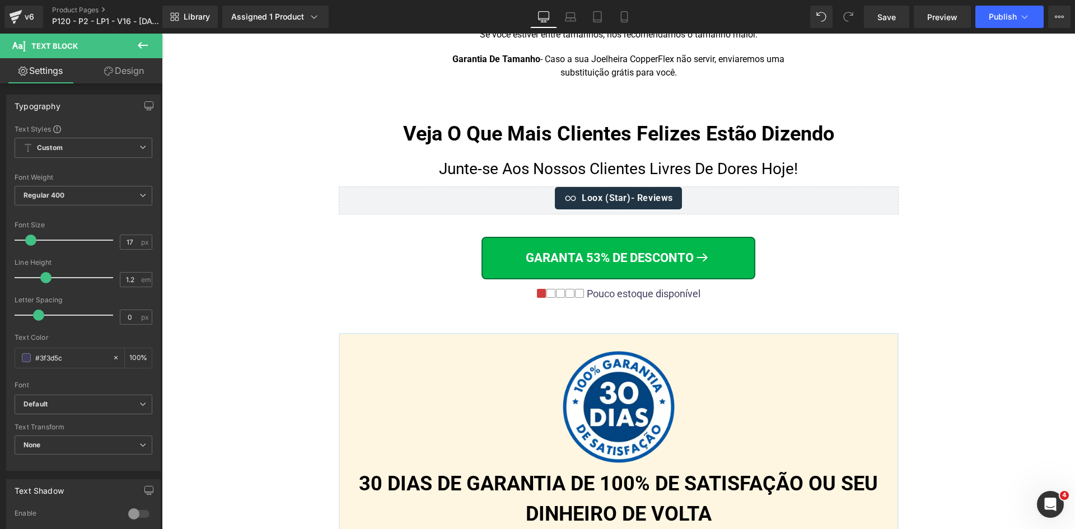
scroll to position [8562, 0]
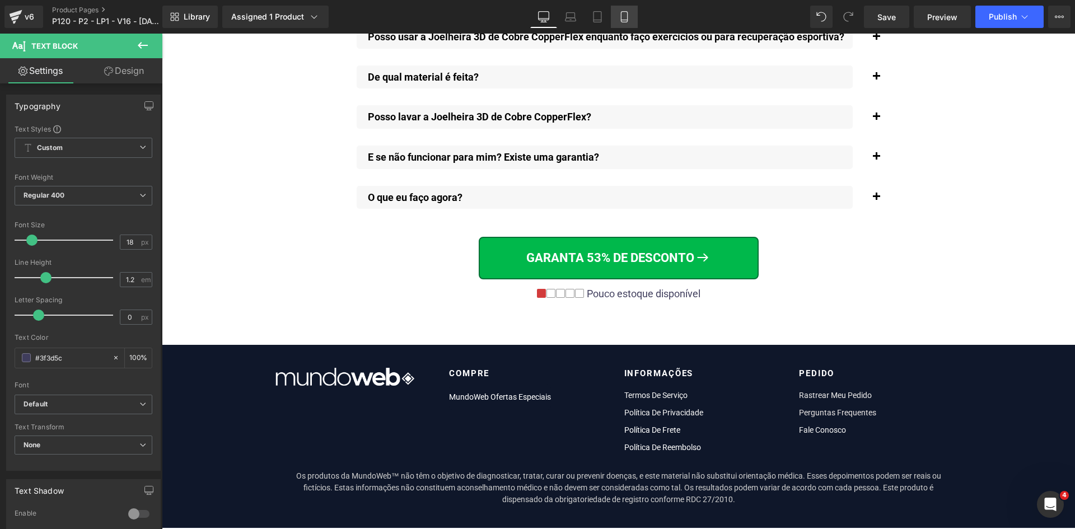
click at [627, 13] on icon at bounding box center [624, 17] width 6 height 11
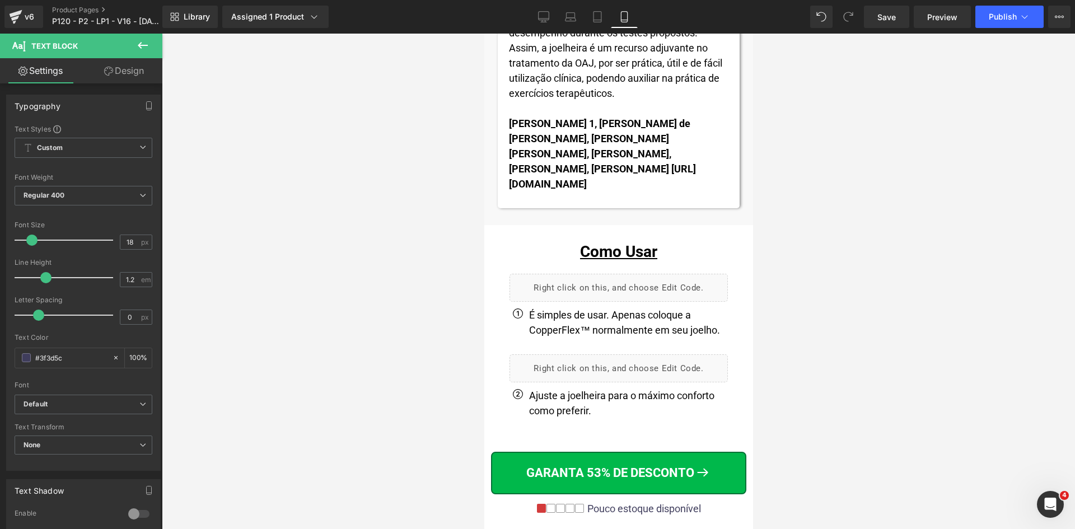
scroll to position [13246, 0]
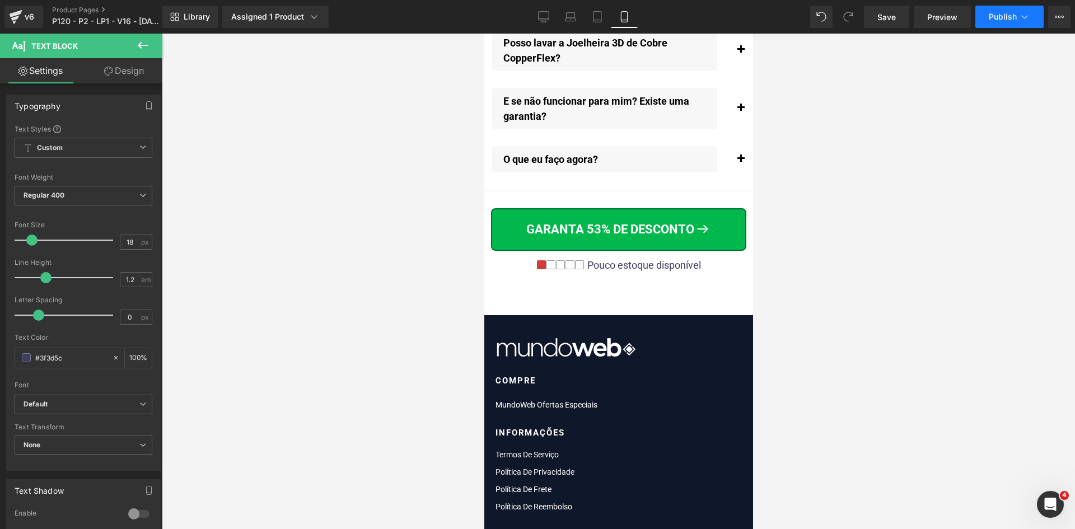
click at [1006, 16] on span "Publish" at bounding box center [1003, 16] width 28 height 9
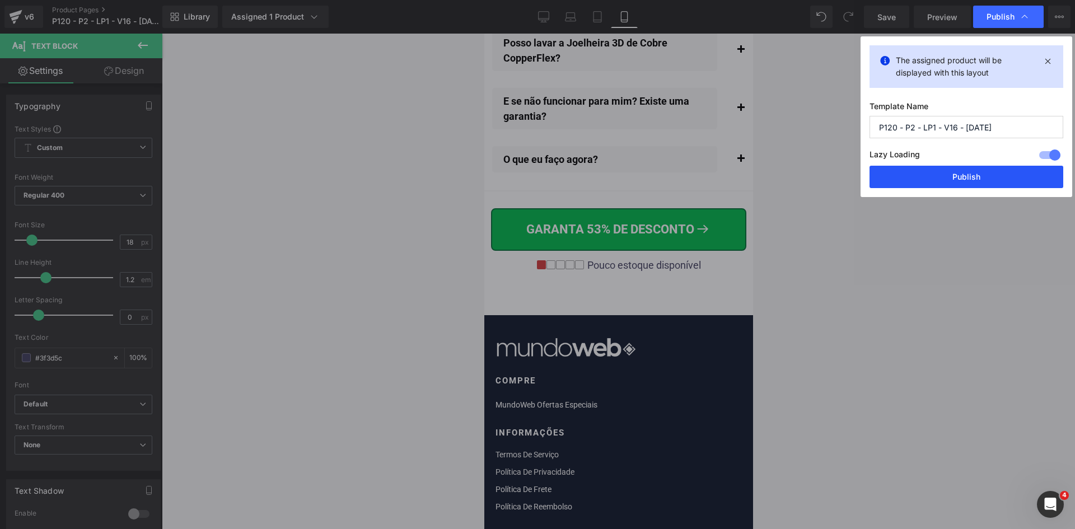
drag, startPoint x: 964, startPoint y: 177, endPoint x: 57, endPoint y: 41, distance: 918.1
click at [964, 177] on button "Publish" at bounding box center [966, 177] width 194 height 22
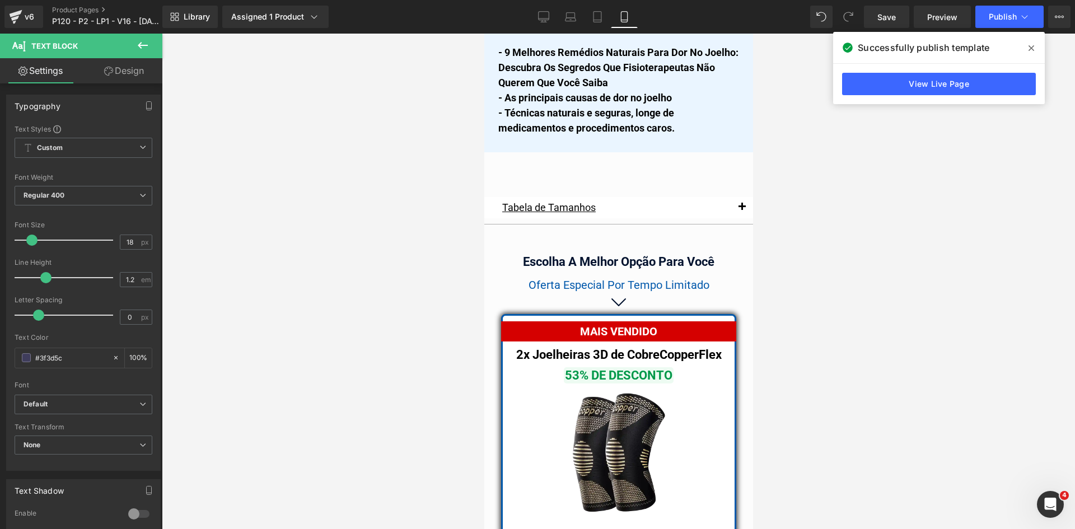
scroll to position [9526, 0]
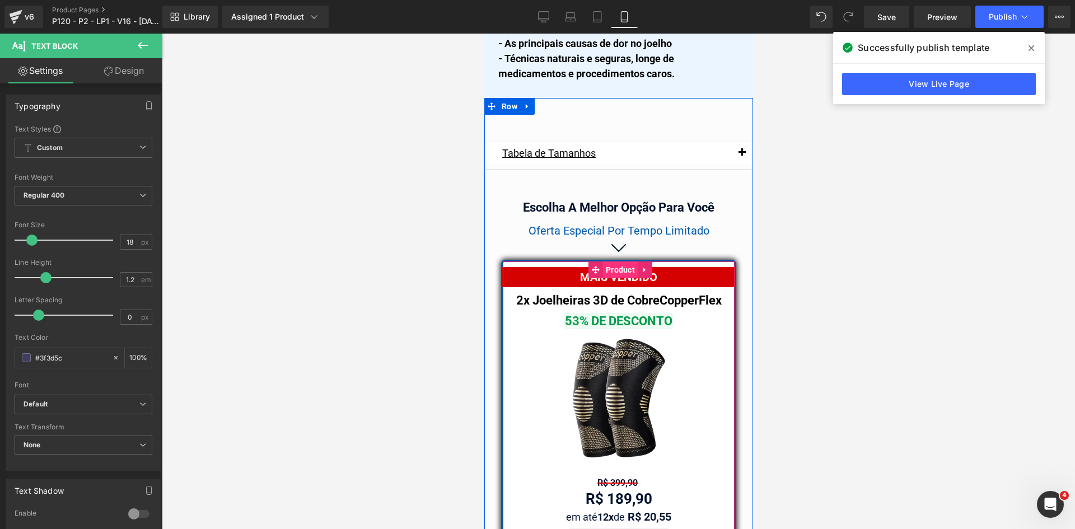
click at [605, 264] on span "Product" at bounding box center [619, 269] width 35 height 17
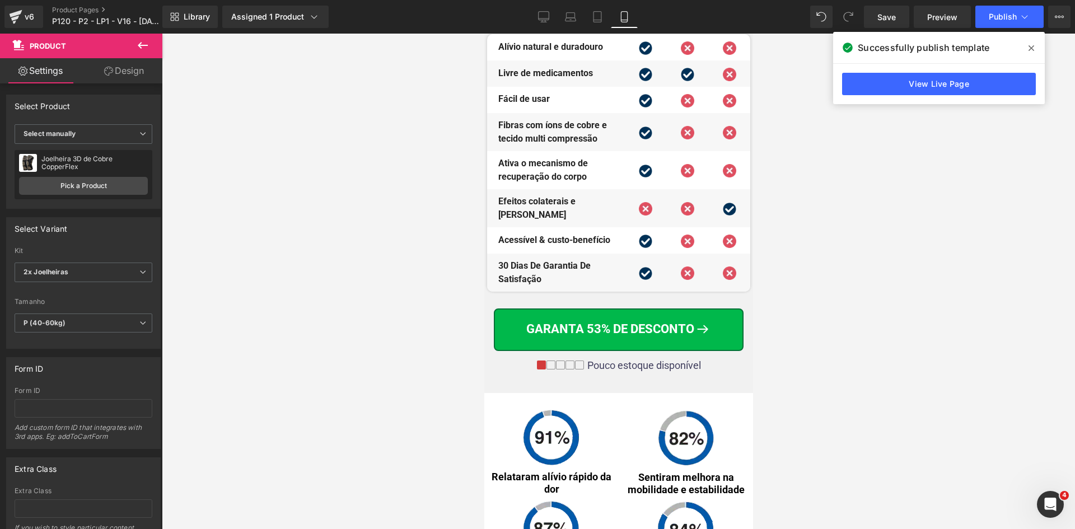
scroll to position [6391, 0]
